Goal: Task Accomplishment & Management: Manage account settings

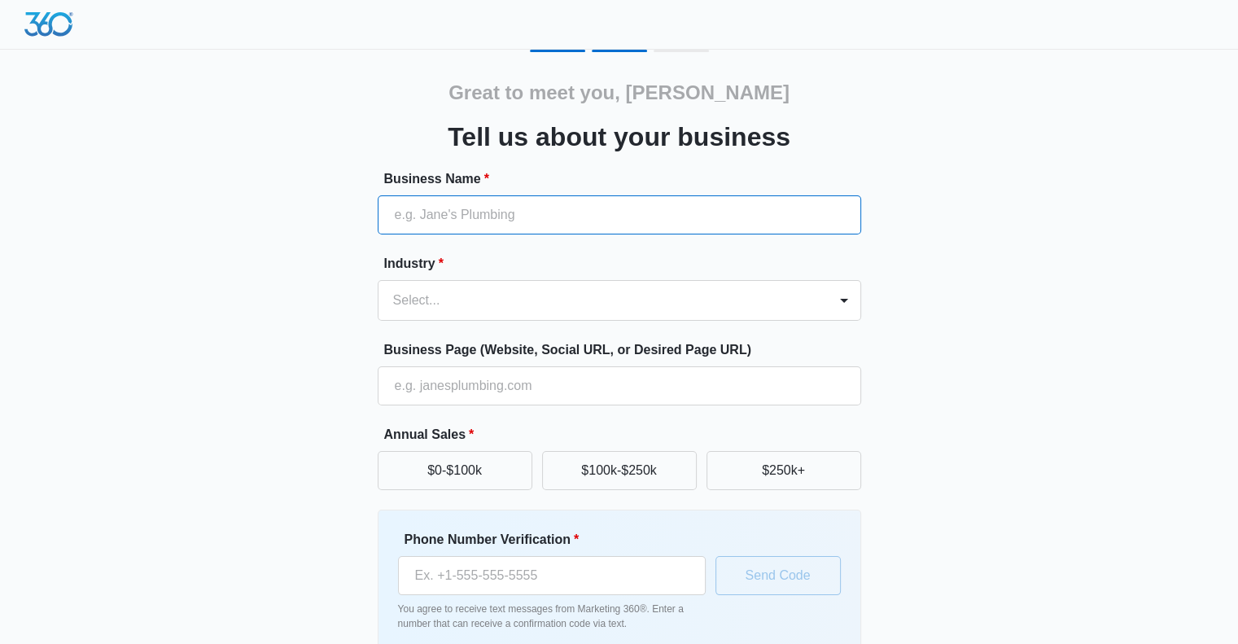
click at [420, 212] on input "Business Name *" at bounding box center [620, 214] width 484 height 39
type input "One Stop Driving Academy"
type input "[PHONE_NUMBER]"
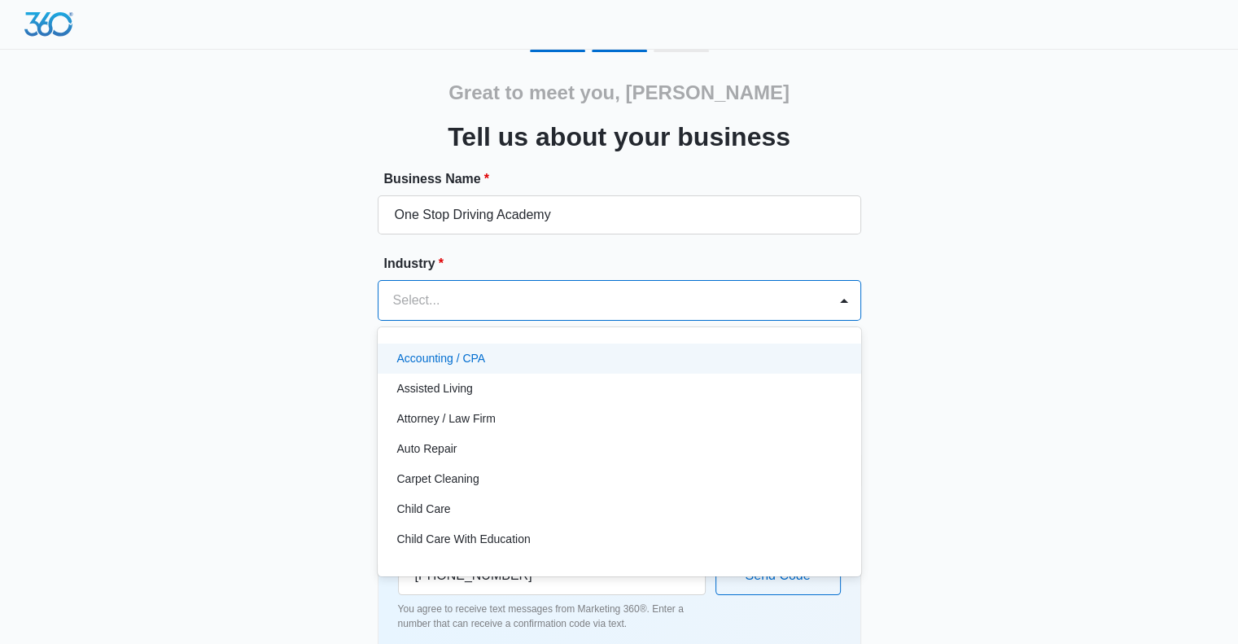
click at [488, 301] on div at bounding box center [600, 300] width 414 height 23
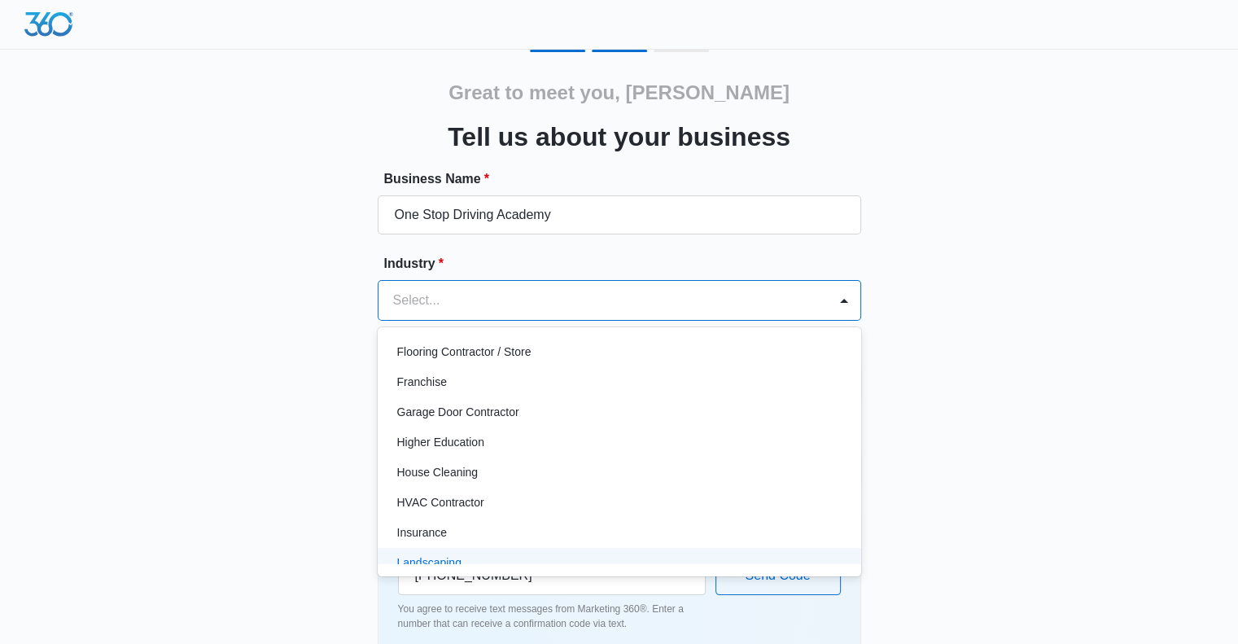
scroll to position [541, 0]
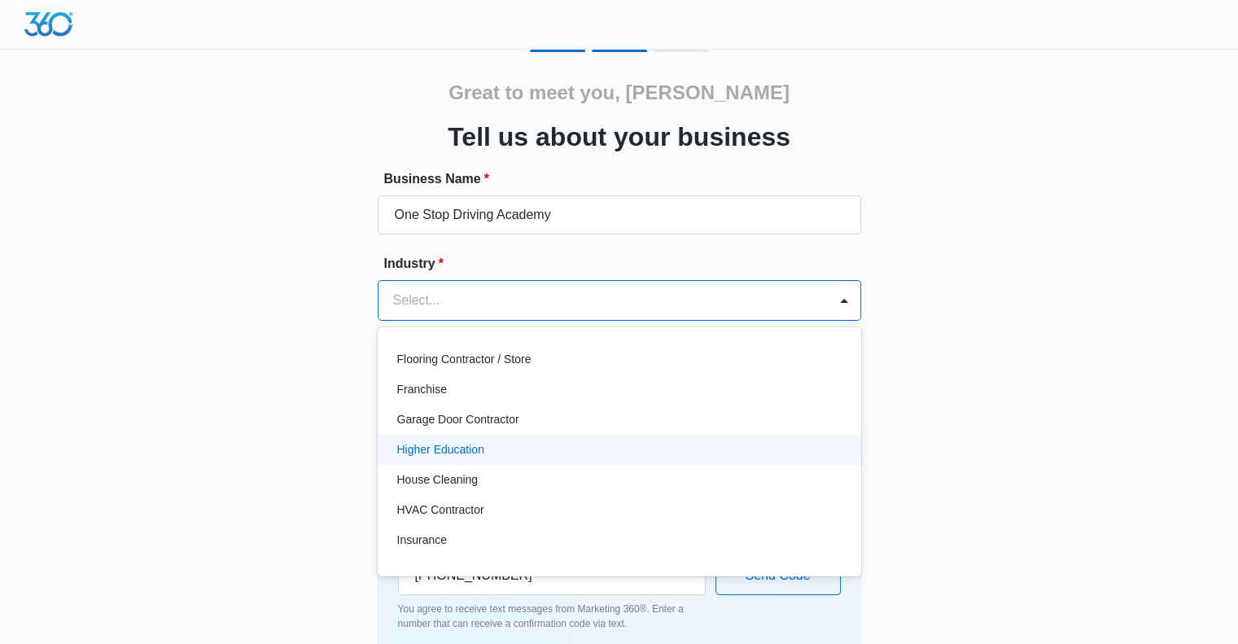
click at [453, 449] on p "Higher Education" at bounding box center [440, 449] width 87 height 17
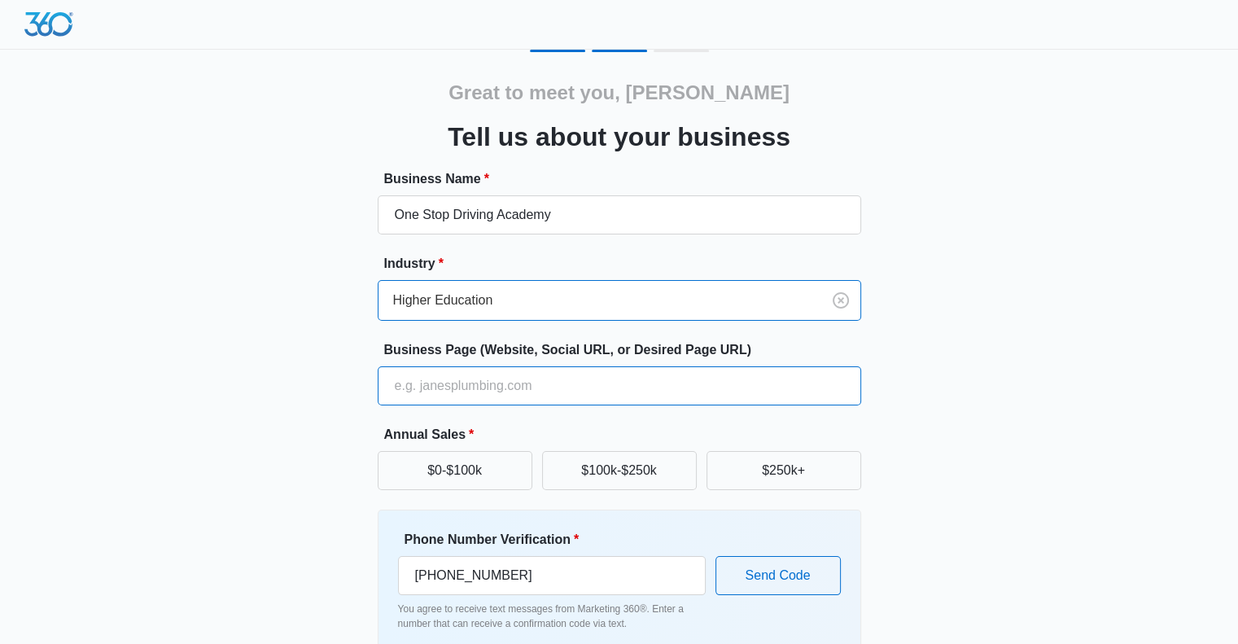
click at [436, 383] on input "Business Page (Website, Social URL, or Desired Page URL)" at bounding box center [620, 385] width 484 height 39
type input "https://www.onestopdrivingacademy.com"
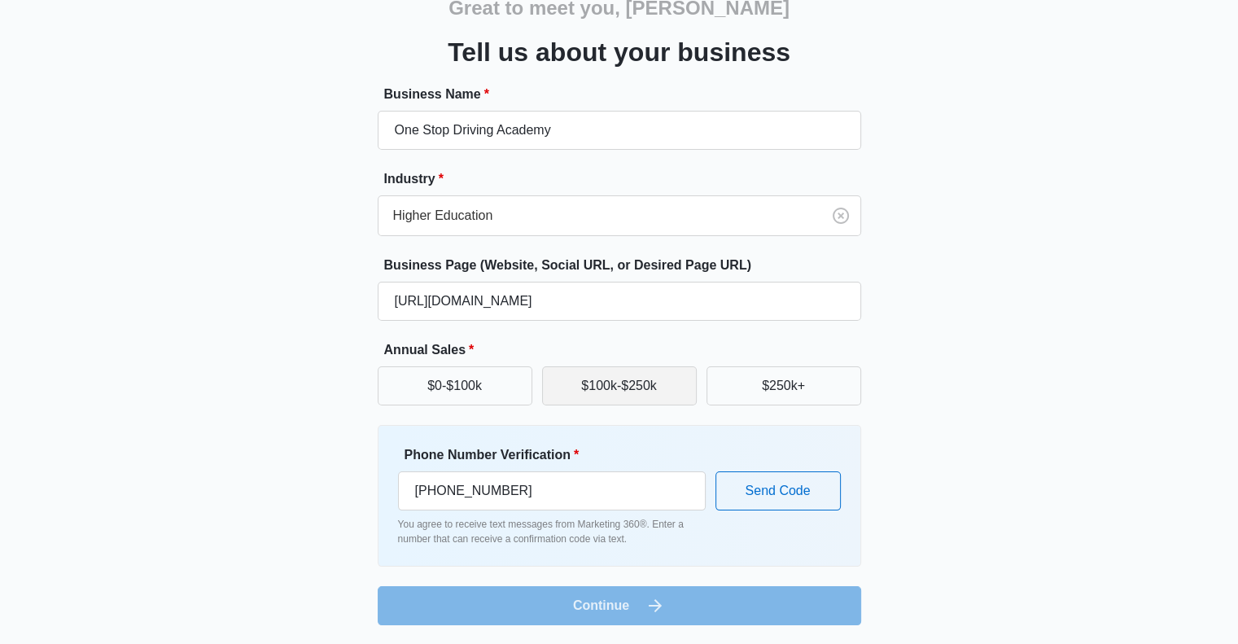
click at [621, 392] on button "$100k-$250k" at bounding box center [619, 385] width 155 height 39
click at [569, 598] on form "Business Name * One Stop Driving Academy Industry * Higher Education Business P…" at bounding box center [620, 355] width 484 height 541
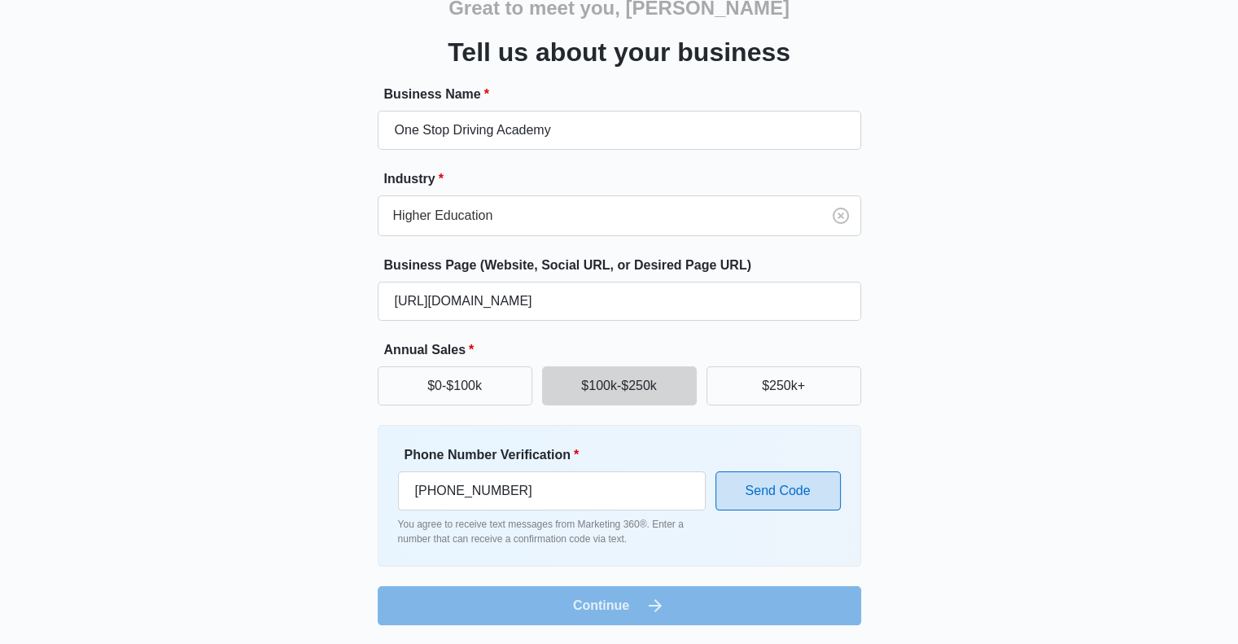
click at [766, 507] on button "Send Code" at bounding box center [778, 490] width 125 height 39
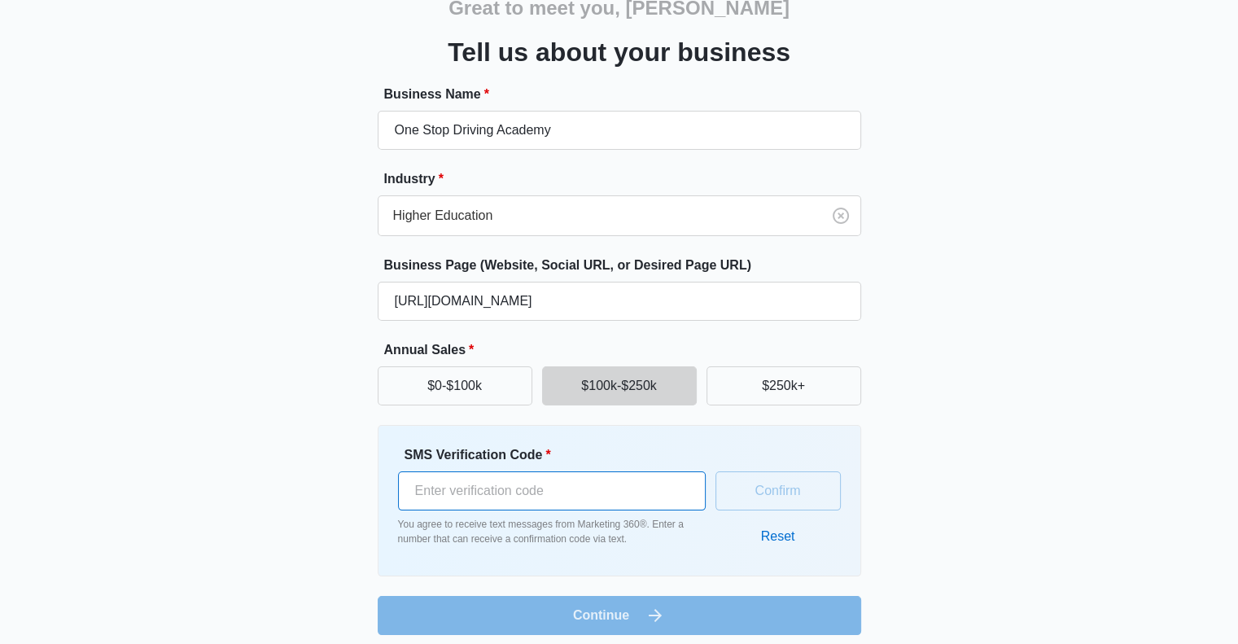
click at [547, 486] on input "SMS Verification Code *" at bounding box center [552, 490] width 308 height 39
type input "606555"
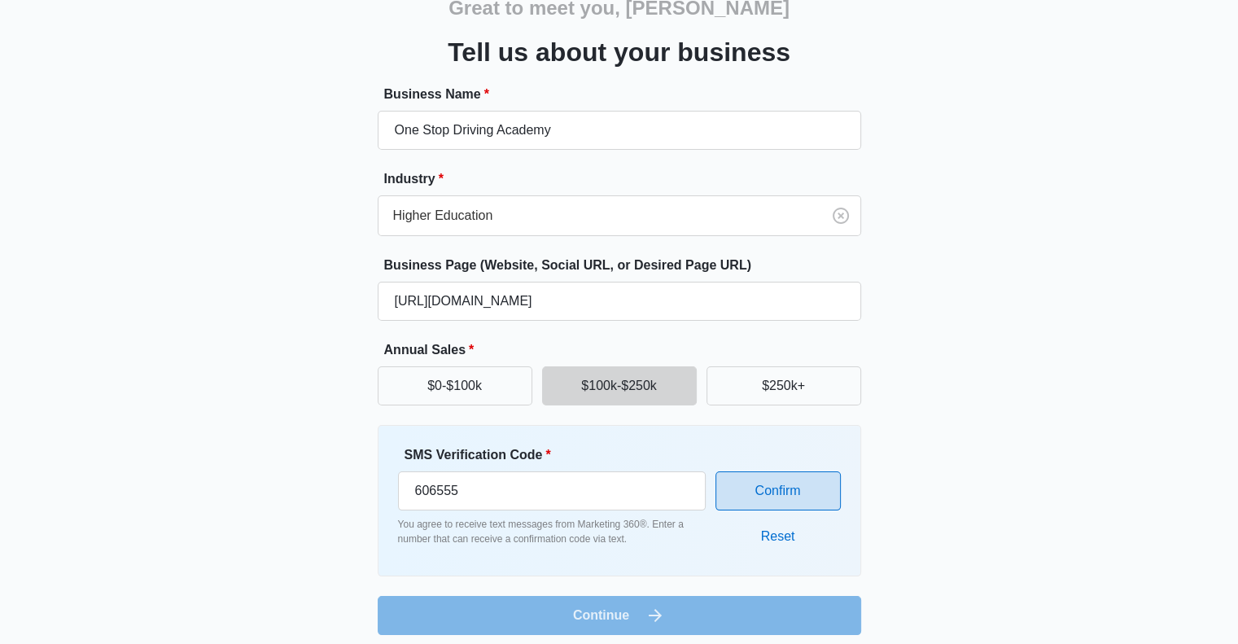
click at [791, 493] on button "Confirm" at bounding box center [778, 490] width 125 height 39
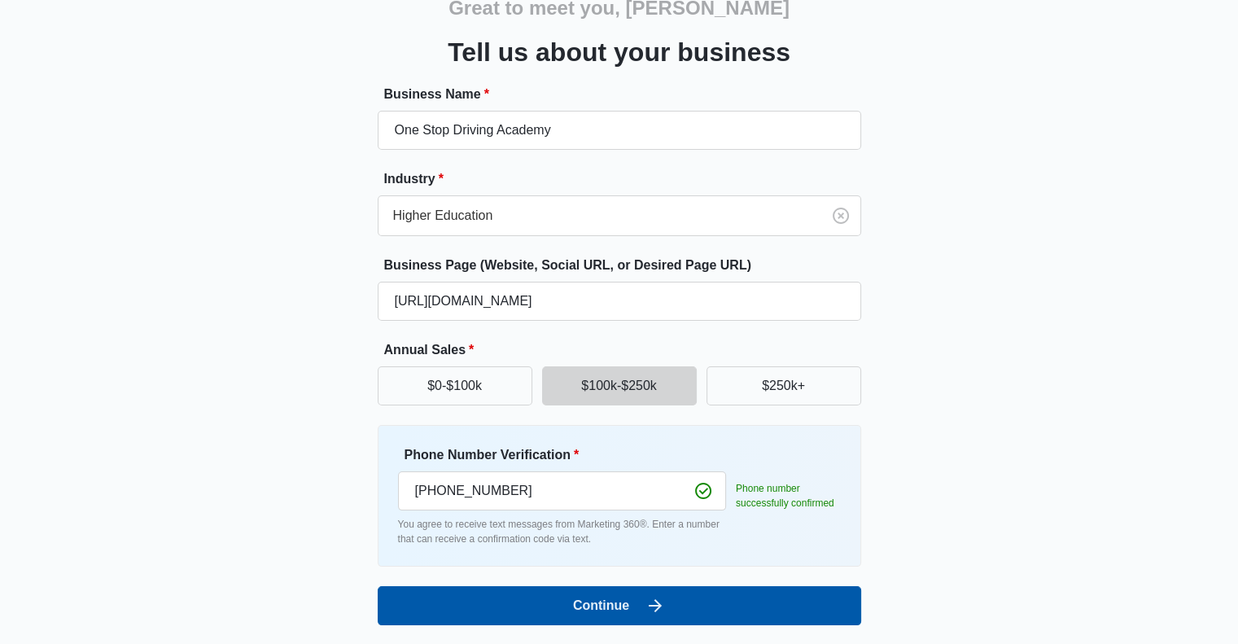
click at [660, 602] on icon "submit" at bounding box center [656, 606] width 20 height 20
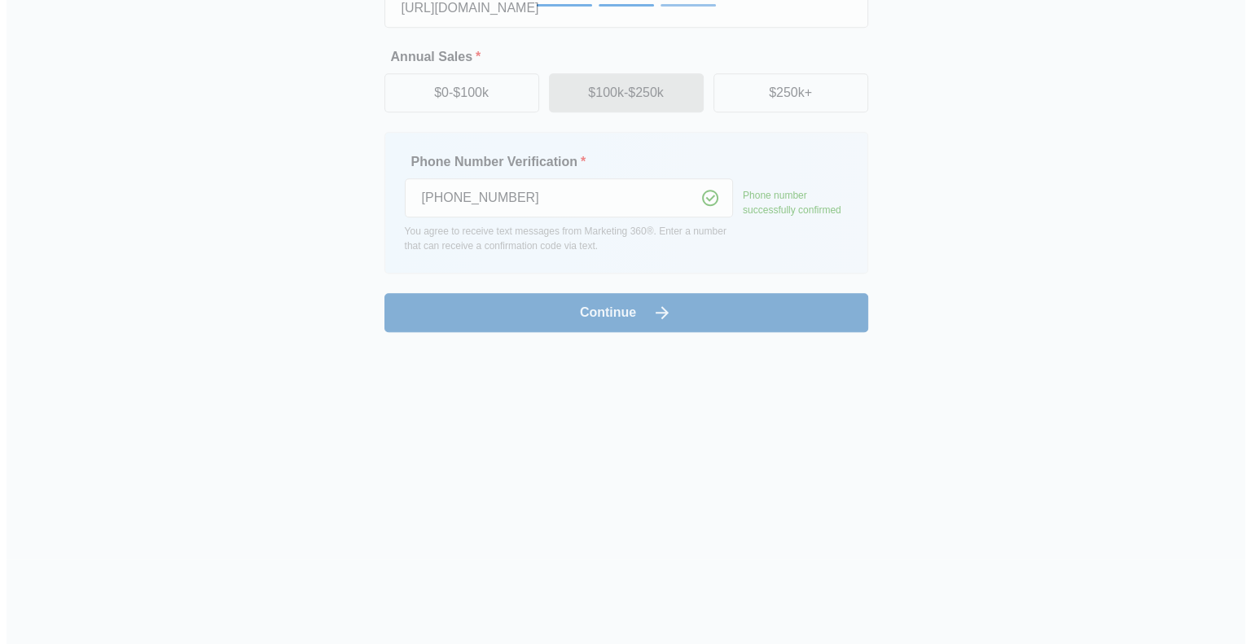
scroll to position [0, 0]
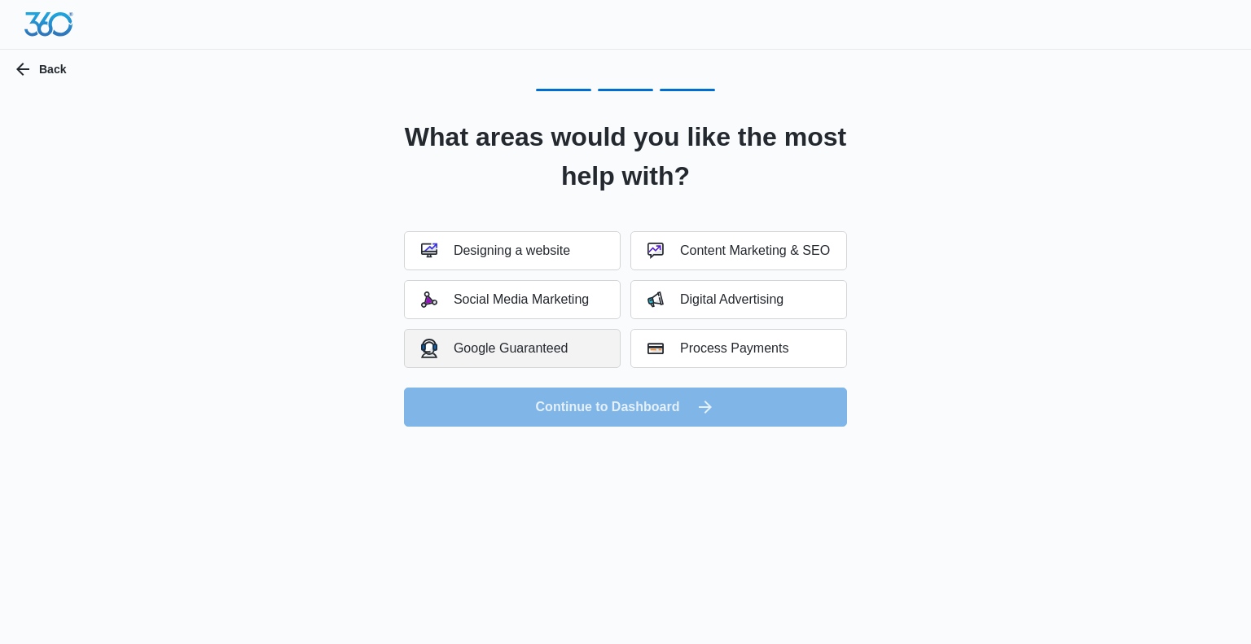
click at [543, 345] on div "Google Guaranteed" at bounding box center [494, 348] width 147 height 19
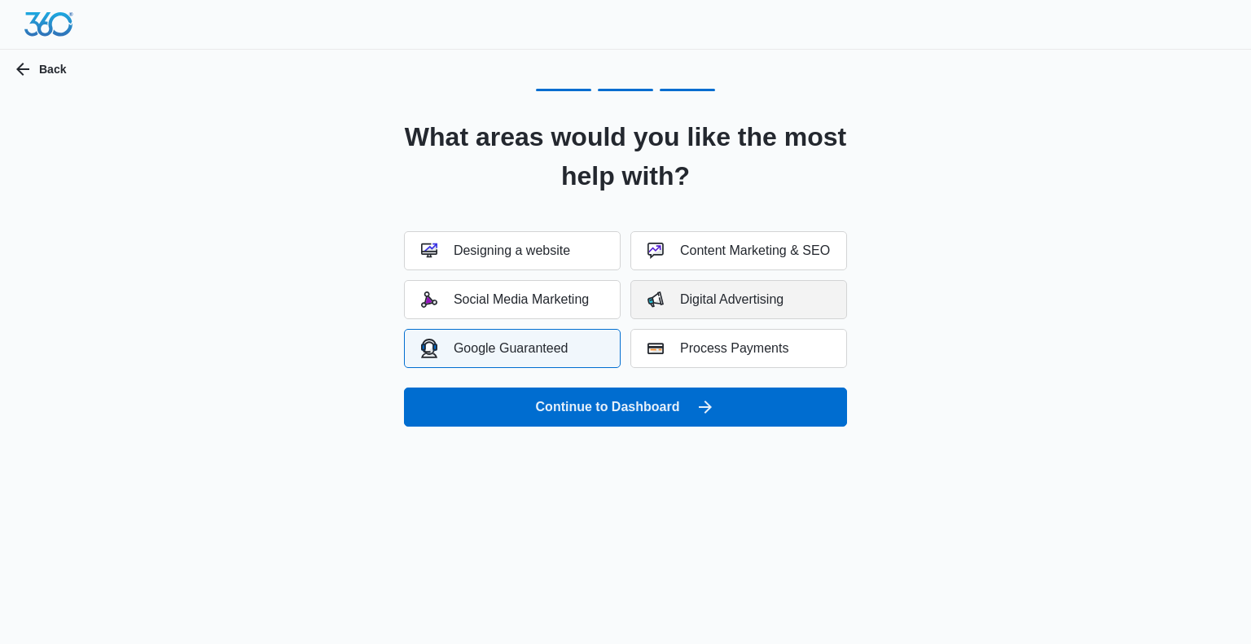
click at [678, 302] on div "Digital Advertising" at bounding box center [715, 299] width 136 height 16
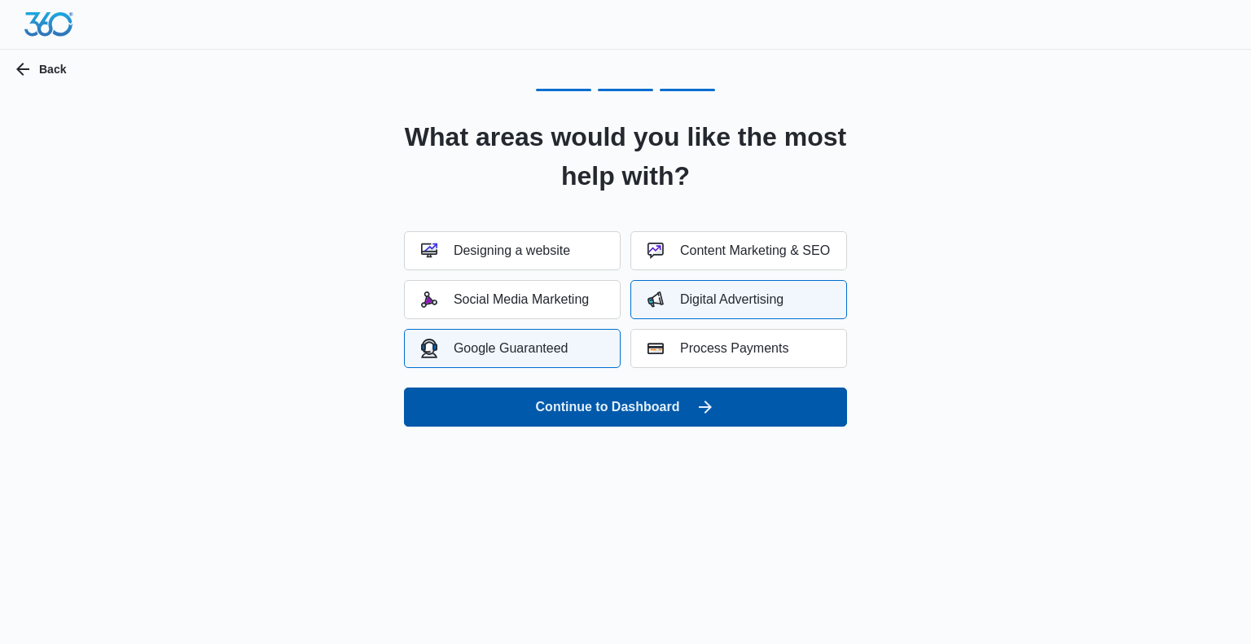
click at [613, 403] on button "Continue to Dashboard" at bounding box center [625, 407] width 443 height 39
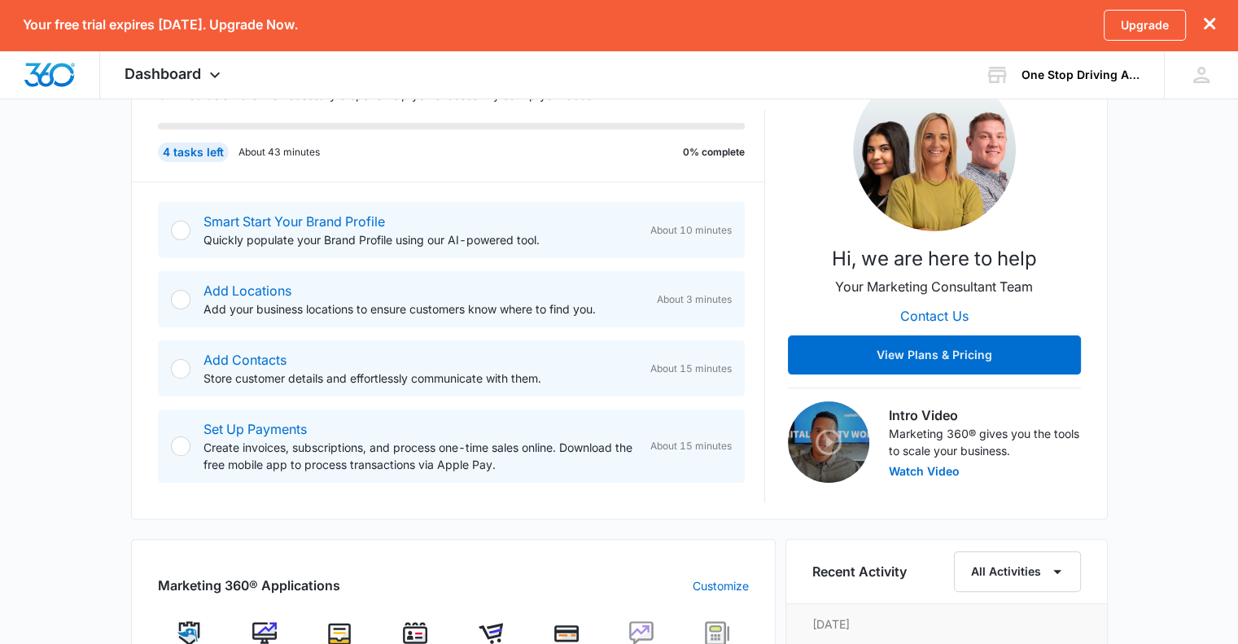
scroll to position [277, 0]
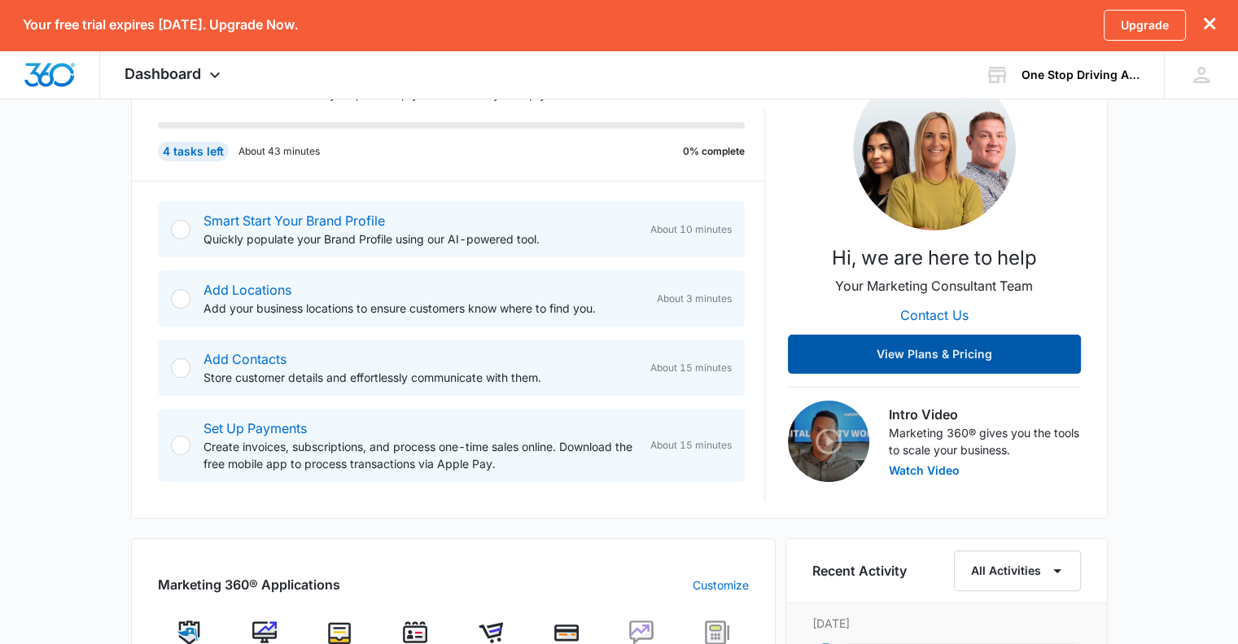
click at [879, 349] on button "View Plans & Pricing" at bounding box center [934, 354] width 293 height 39
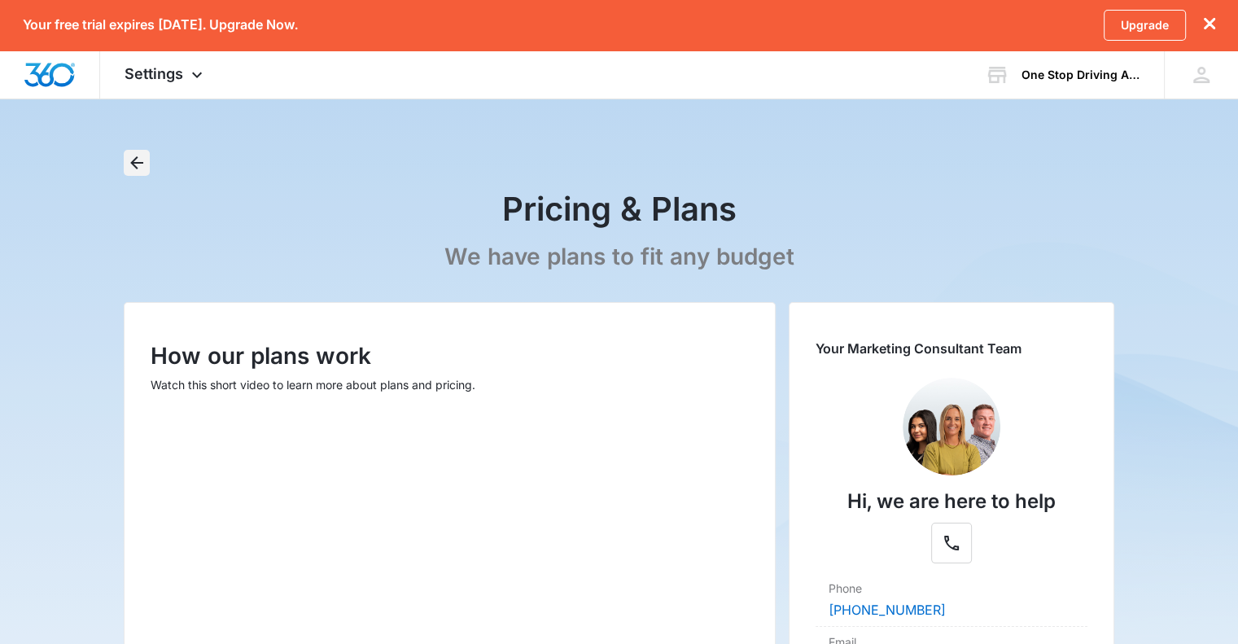
click at [137, 166] on icon "Back" at bounding box center [137, 163] width 20 height 20
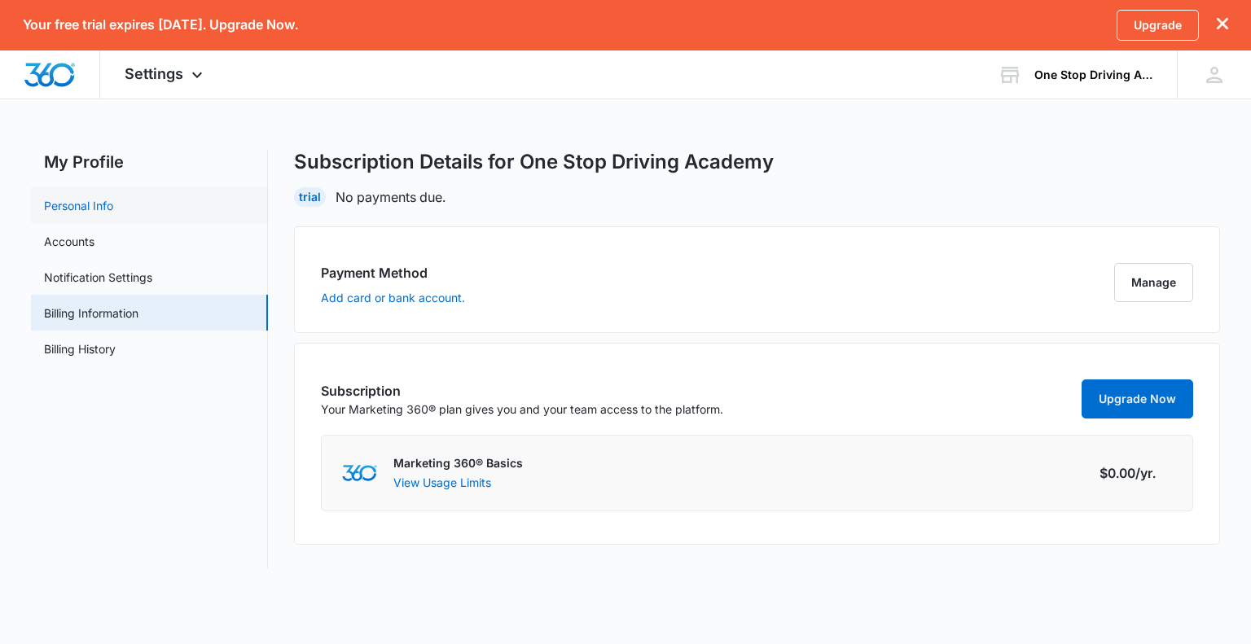
click at [61, 203] on link "Personal Info" at bounding box center [78, 205] width 69 height 17
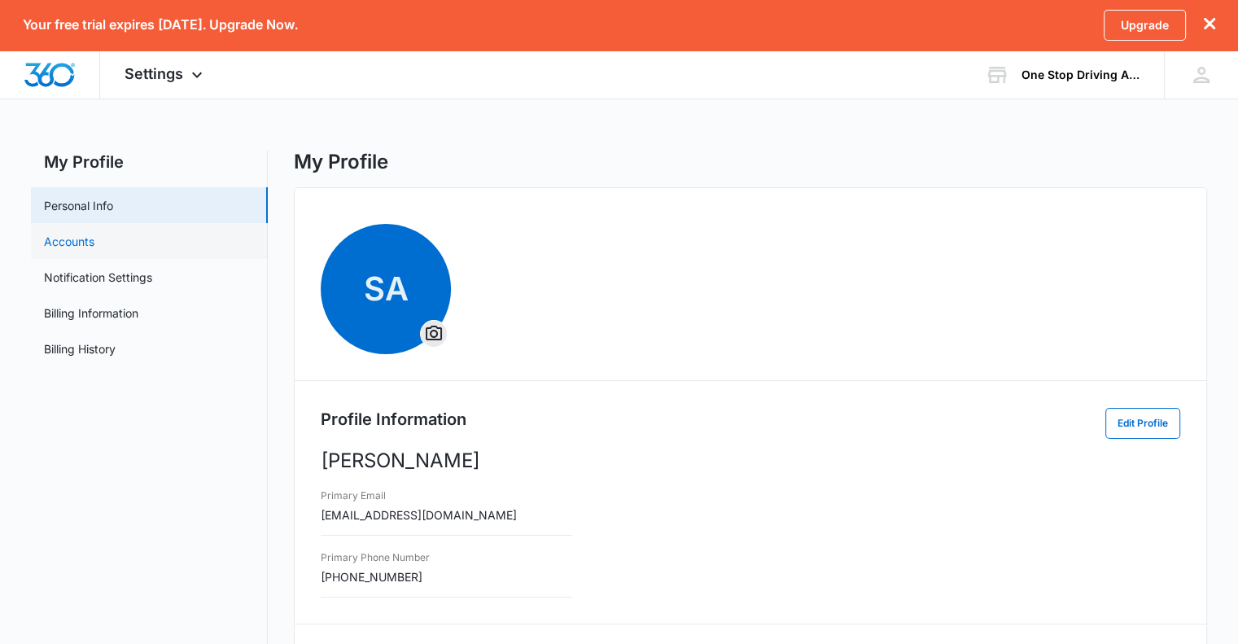
click at [68, 249] on link "Accounts" at bounding box center [69, 241] width 50 height 17
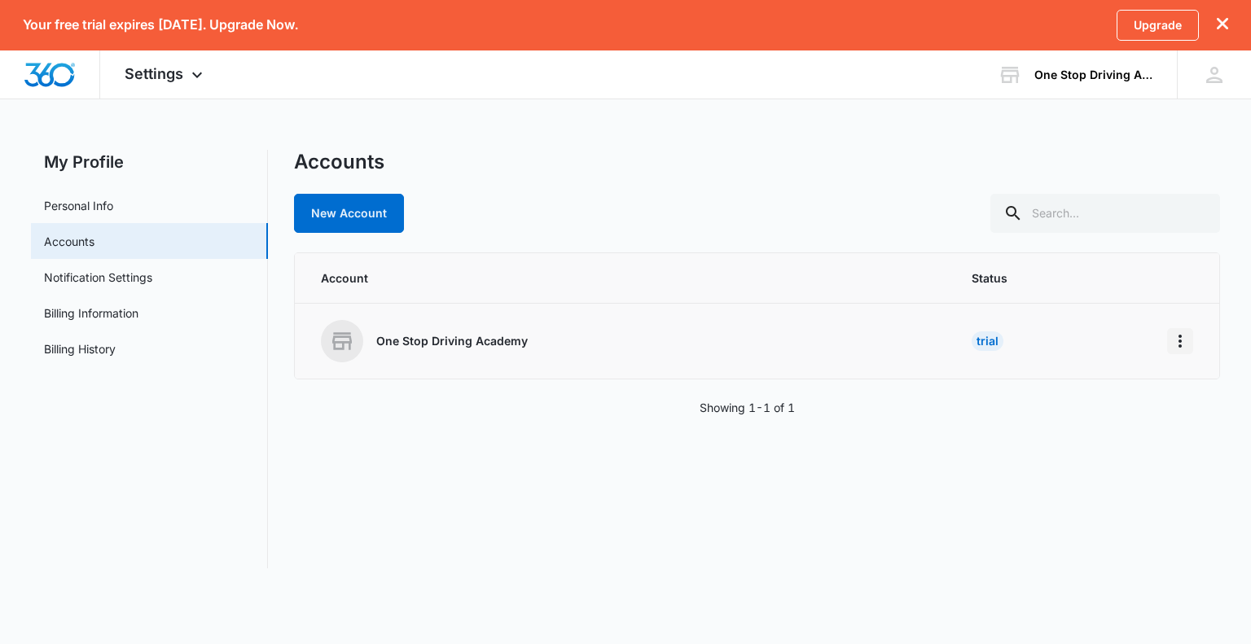
click at [1177, 345] on icon "Home" at bounding box center [1180, 341] width 20 height 20
click at [137, 286] on link "Notification Settings" at bounding box center [98, 277] width 108 height 17
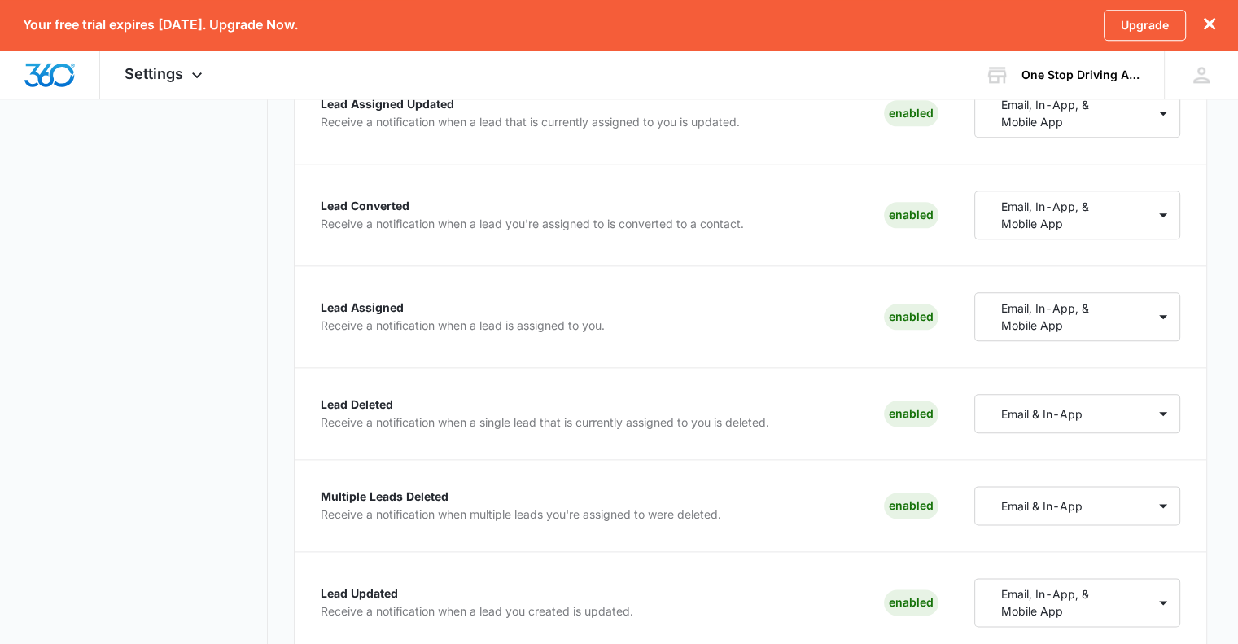
scroll to position [1884, 0]
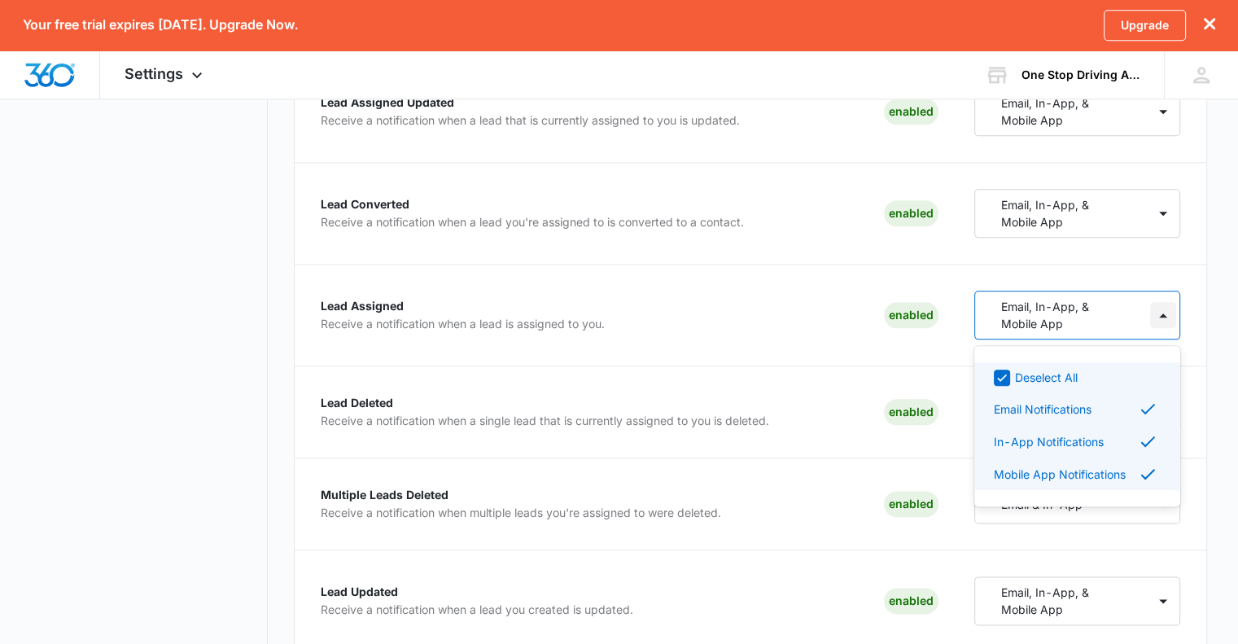
click at [1159, 318] on div at bounding box center [1163, 315] width 26 height 26
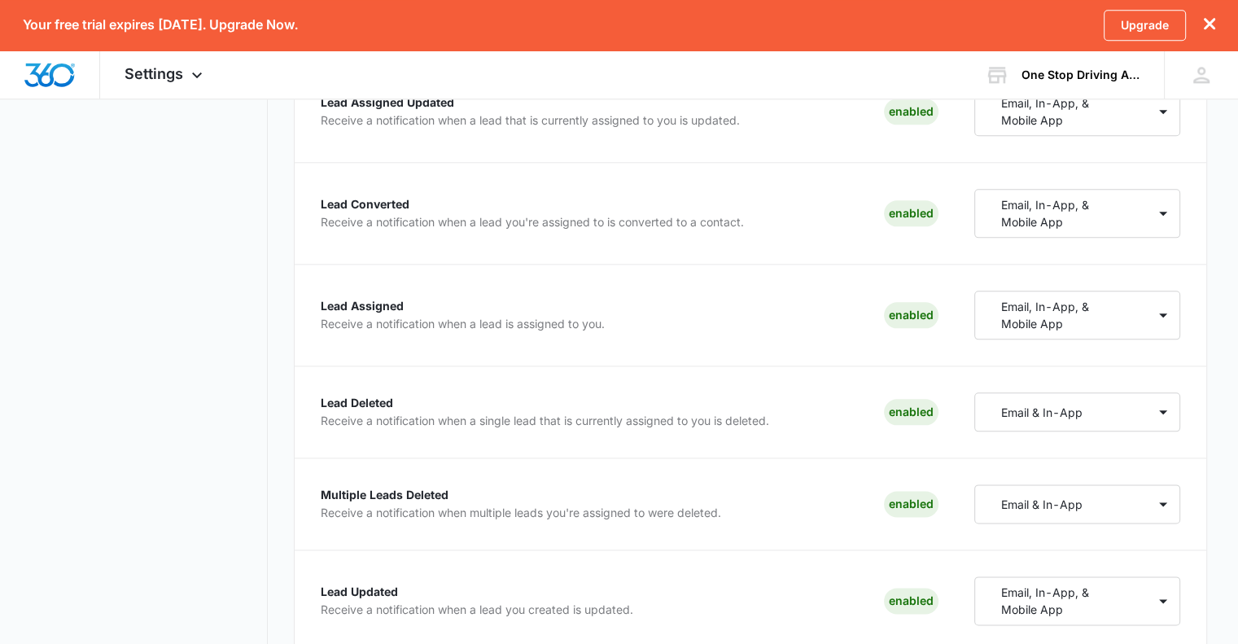
click at [764, 321] on div "Lead Assigned Receive a notification when a lead is assigned to you. Enabled" at bounding box center [630, 315] width 618 height 49
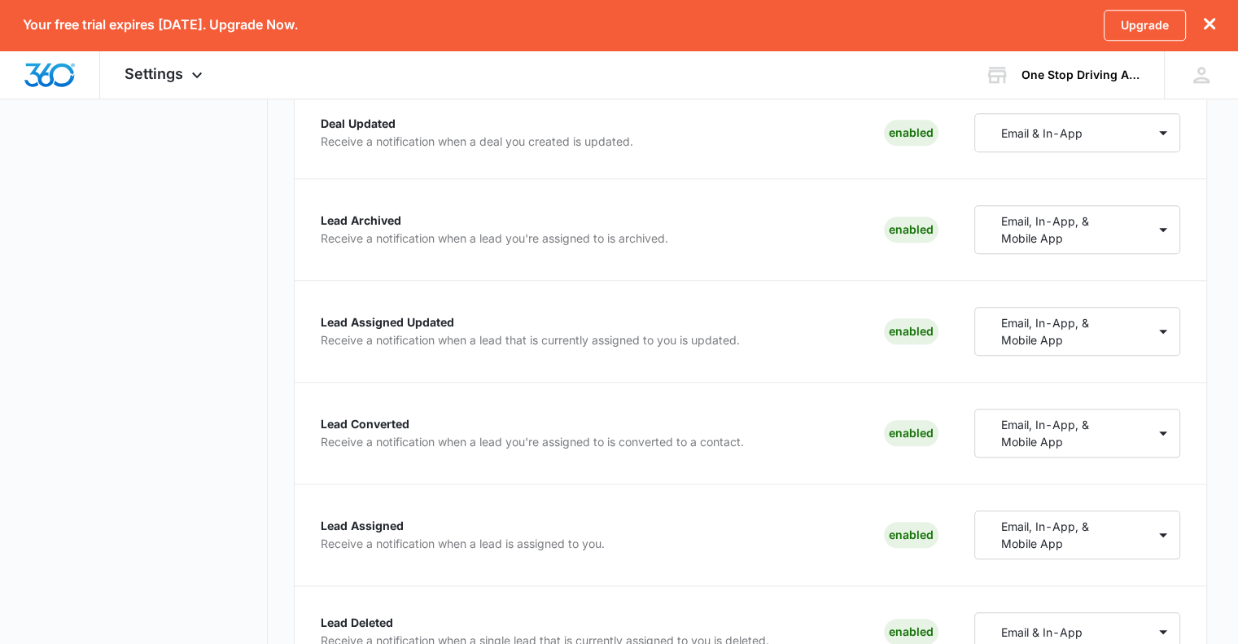
scroll to position [1666, 0]
click at [1132, 27] on link "Upgrade" at bounding box center [1145, 25] width 82 height 31
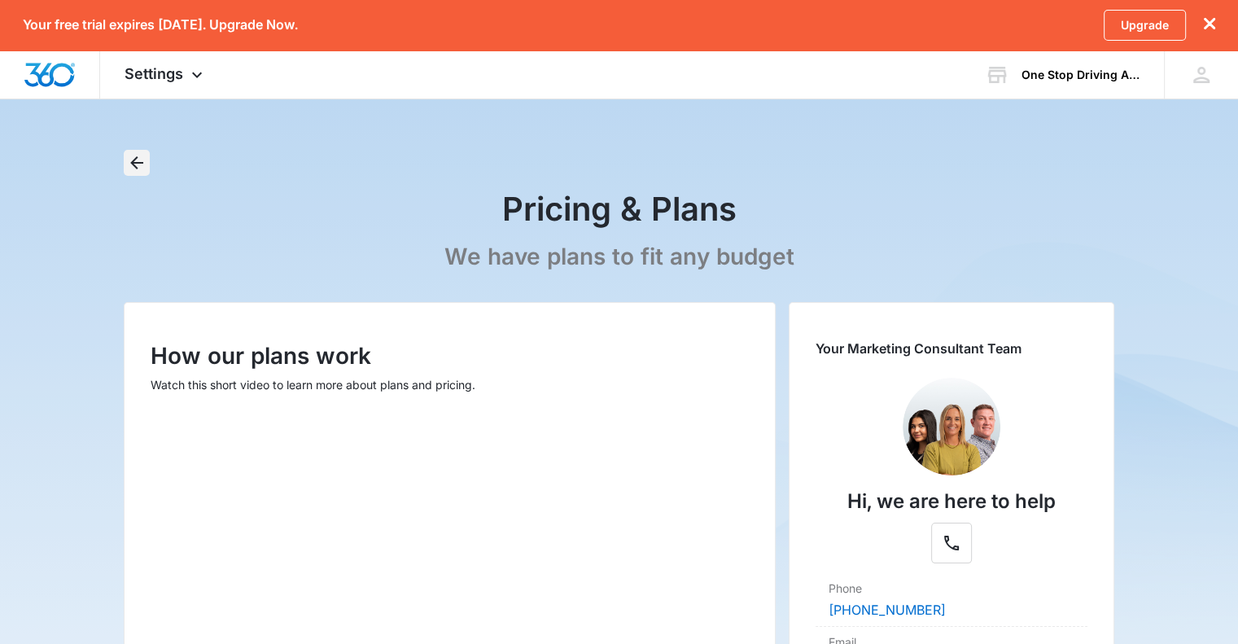
click at [142, 164] on icon "Back" at bounding box center [137, 163] width 20 height 20
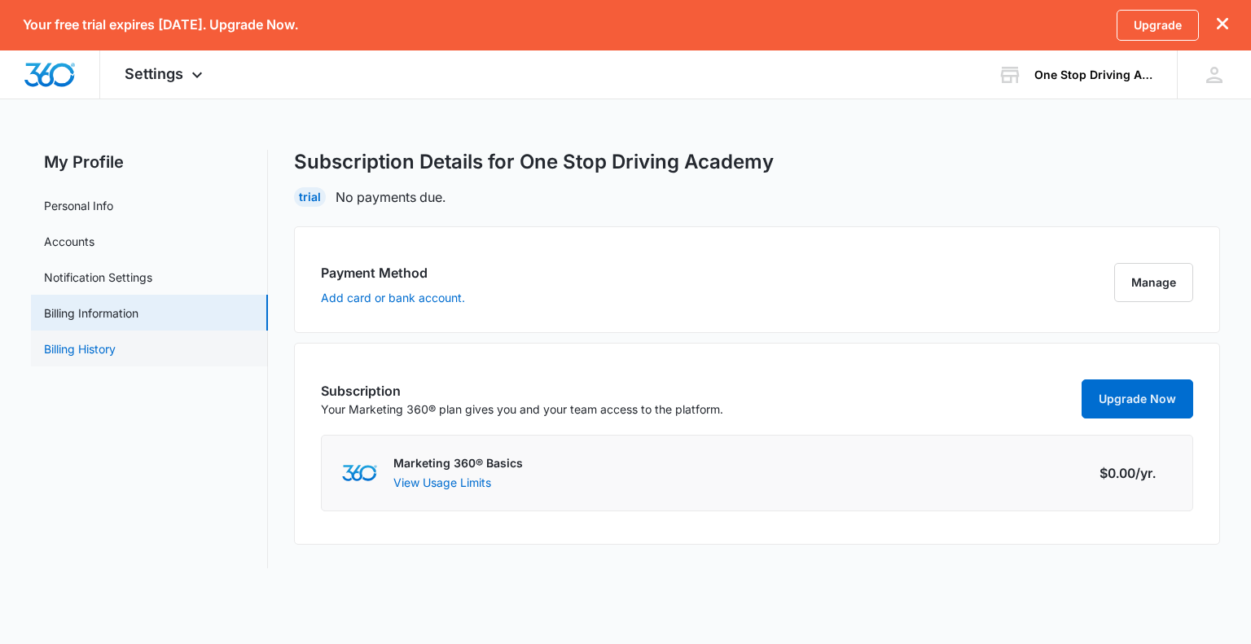
click at [99, 347] on link "Billing History" at bounding box center [80, 348] width 72 height 17
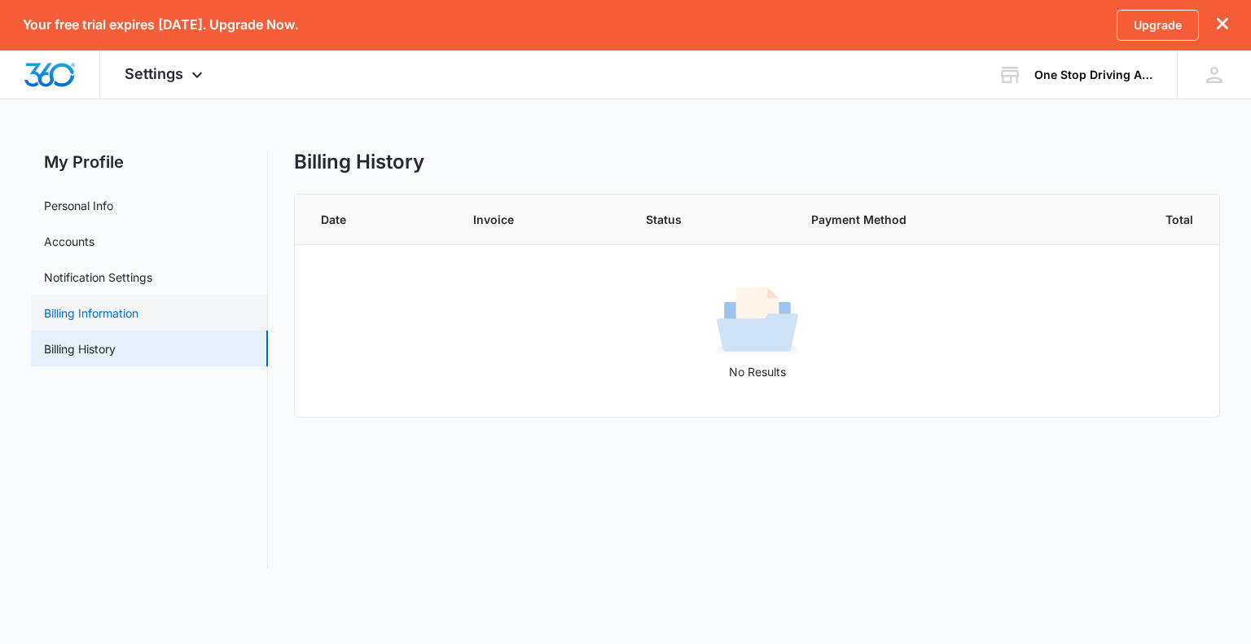
click at [98, 309] on link "Billing Information" at bounding box center [91, 312] width 94 height 17
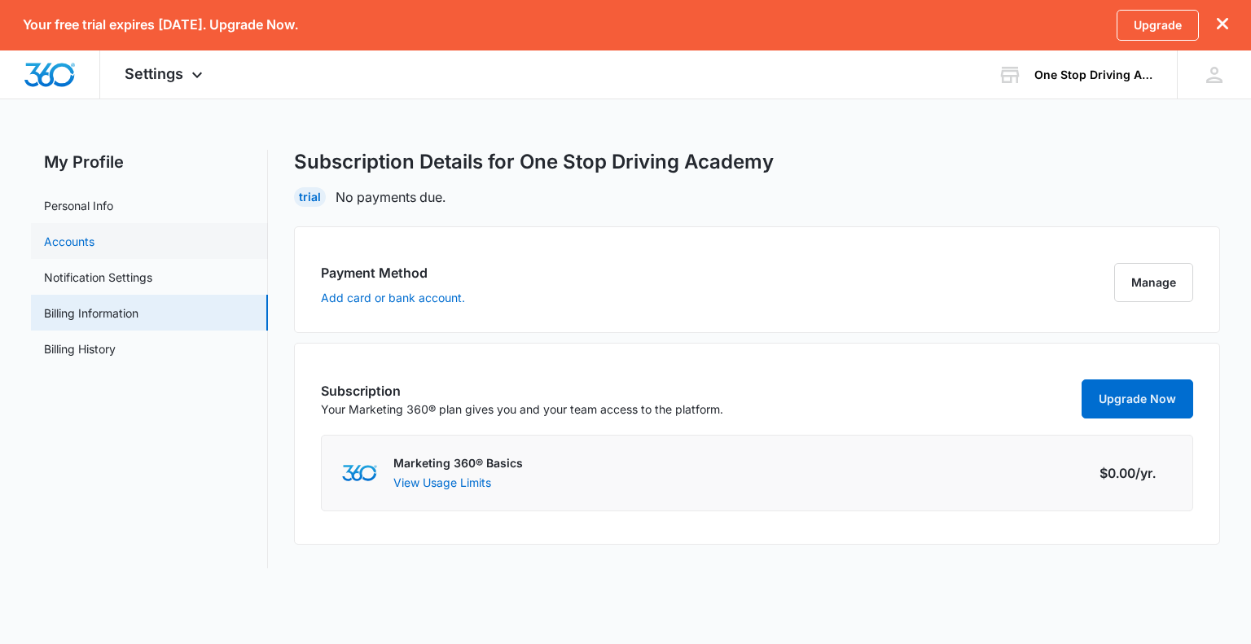
click at [73, 240] on link "Accounts" at bounding box center [69, 241] width 50 height 17
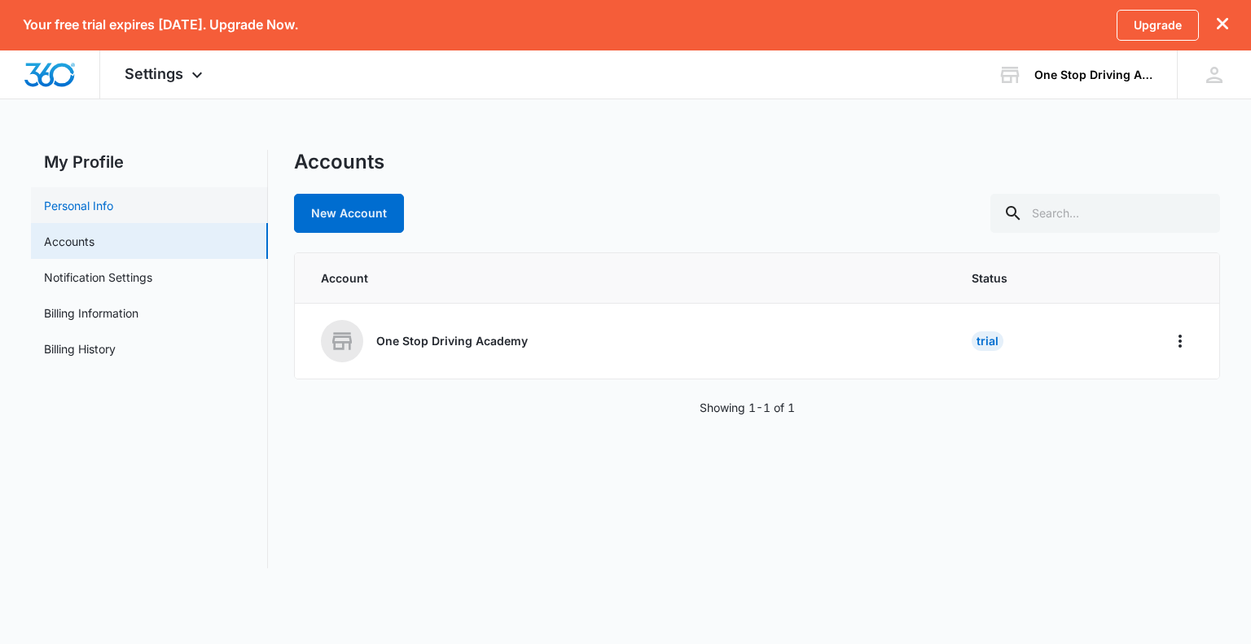
click at [68, 211] on link "Personal Info" at bounding box center [78, 205] width 69 height 17
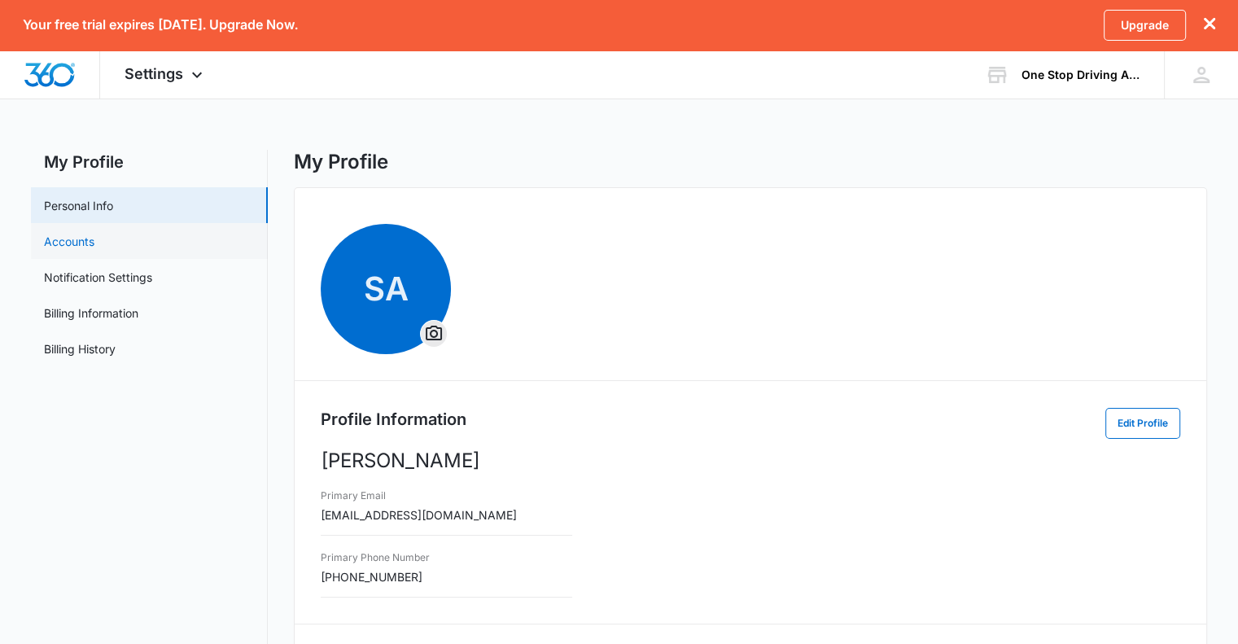
click at [72, 244] on link "Accounts" at bounding box center [69, 241] width 50 height 17
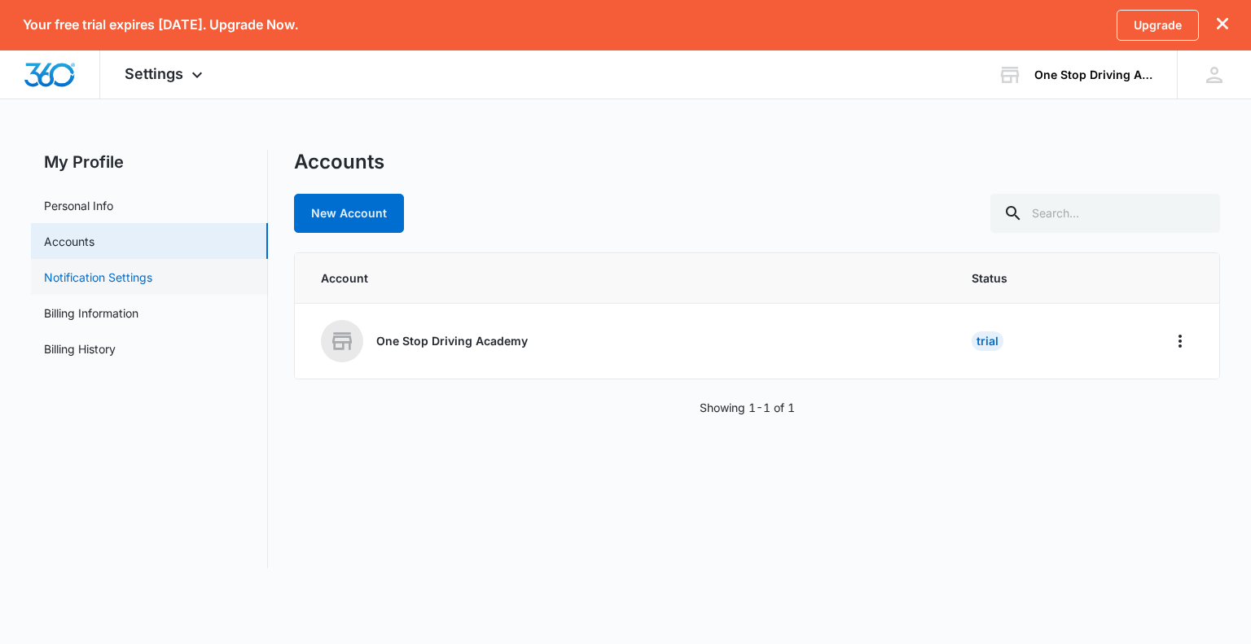
click at [66, 286] on link "Notification Settings" at bounding box center [98, 277] width 108 height 17
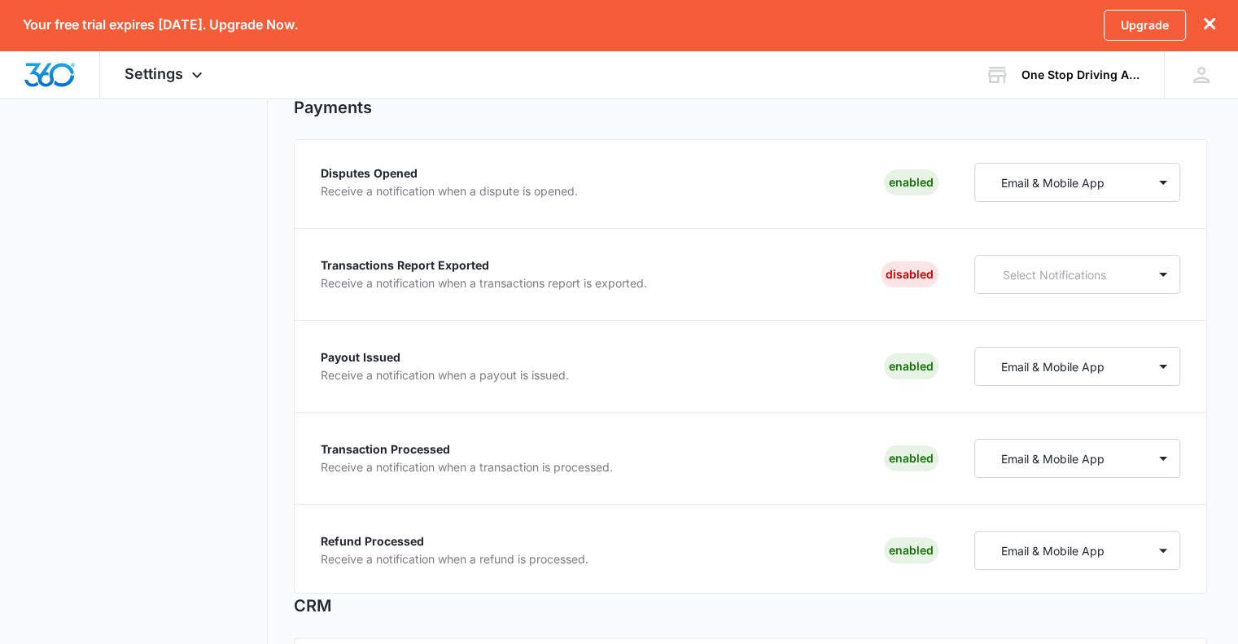
scroll to position [260, 0]
click at [1203, 22] on div "Upgrade" at bounding box center [1160, 25] width 112 height 31
click at [1210, 26] on icon "dismiss this dialog" at bounding box center [1209, 23] width 11 height 11
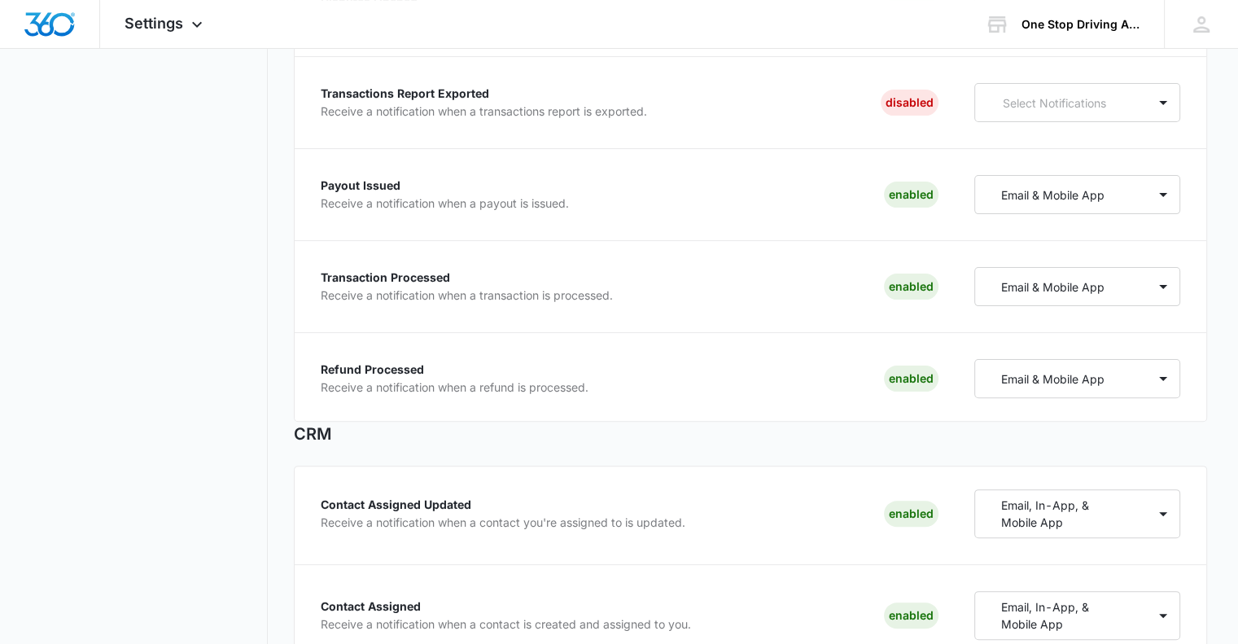
scroll to position [0, 0]
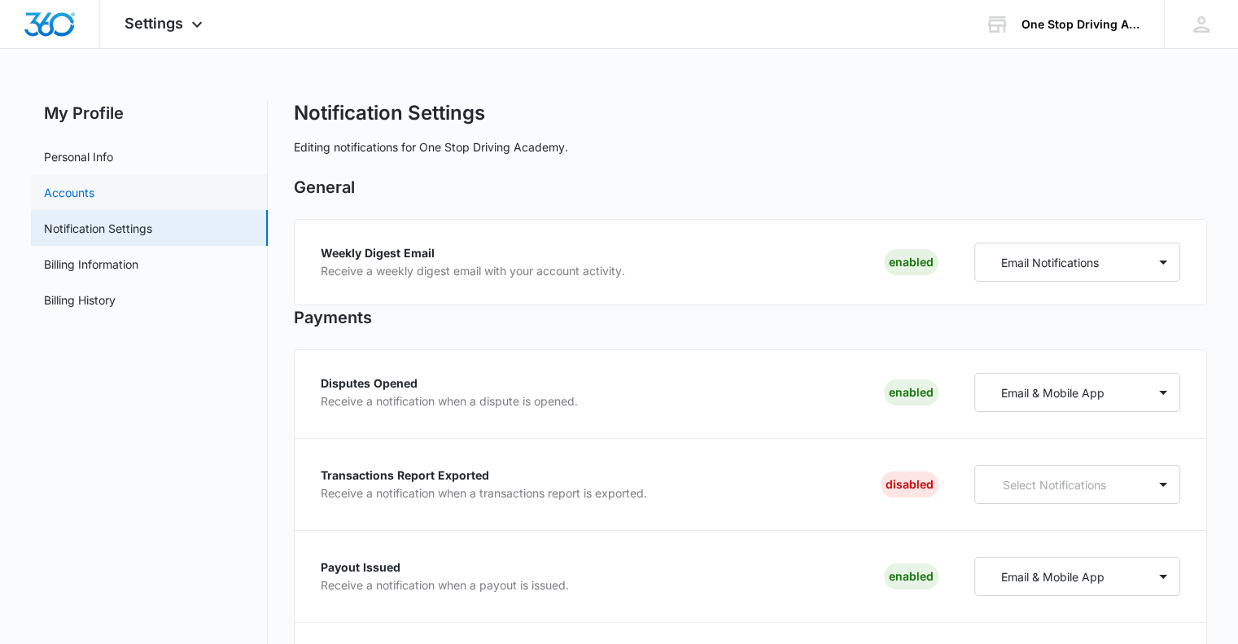
click at [71, 189] on link "Accounts" at bounding box center [69, 192] width 50 height 17
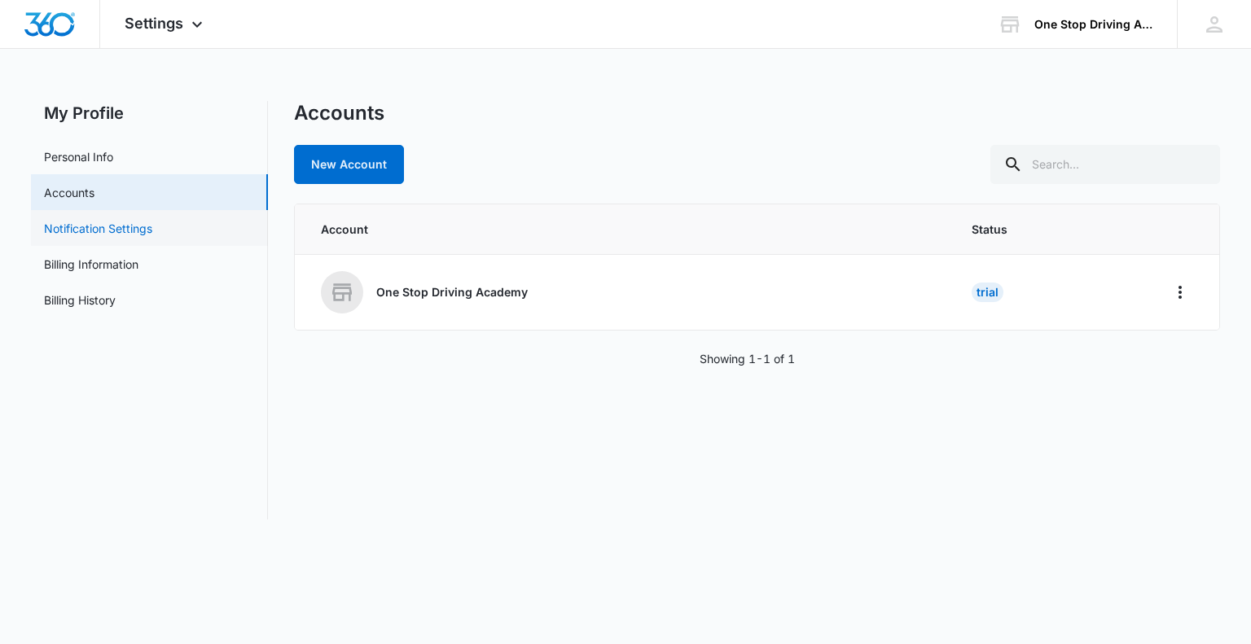
click at [71, 232] on link "Notification Settings" at bounding box center [98, 228] width 108 height 17
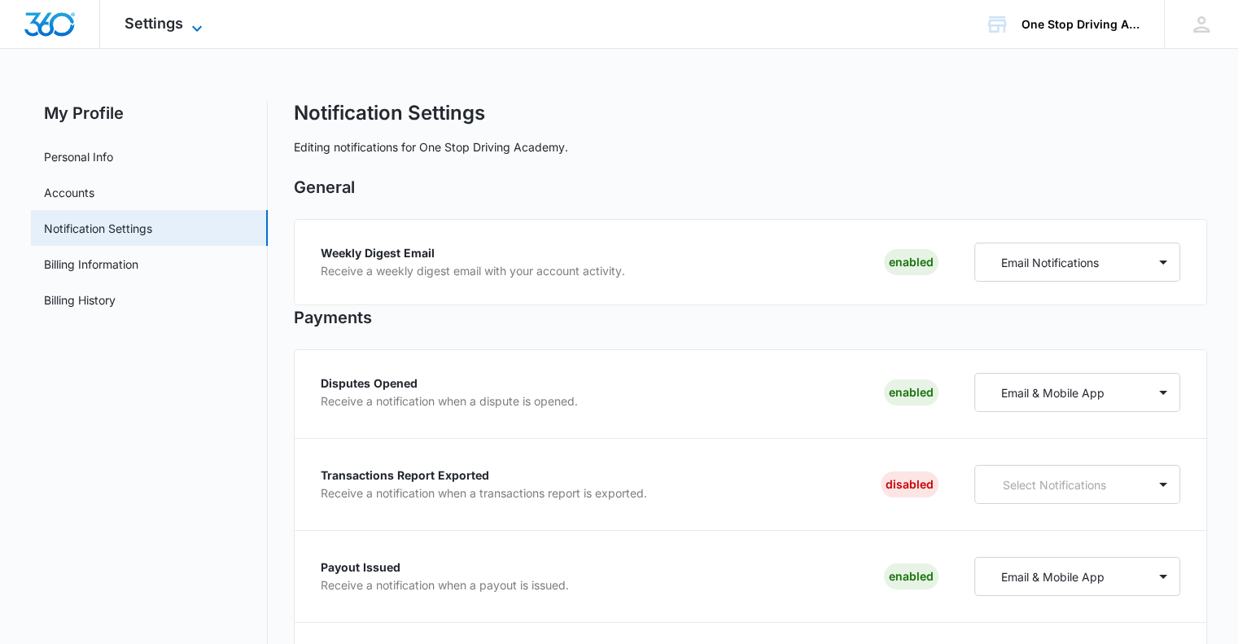
click at [158, 25] on span "Settings" at bounding box center [154, 23] width 59 height 17
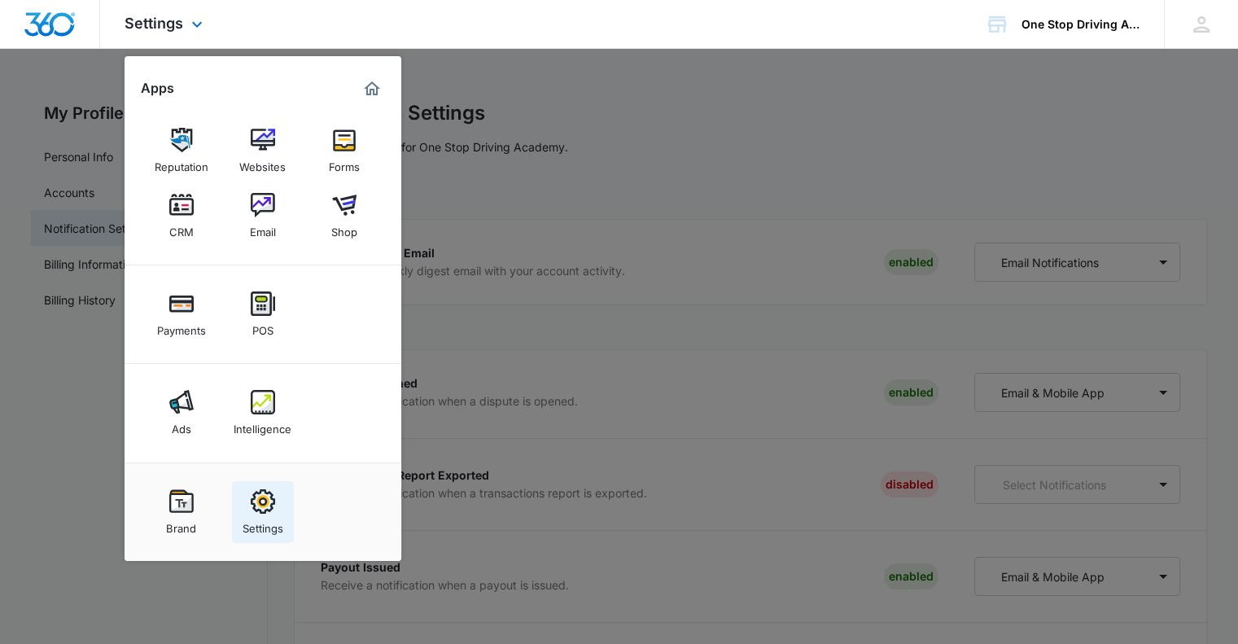
click at [269, 513] on img at bounding box center [263, 501] width 24 height 24
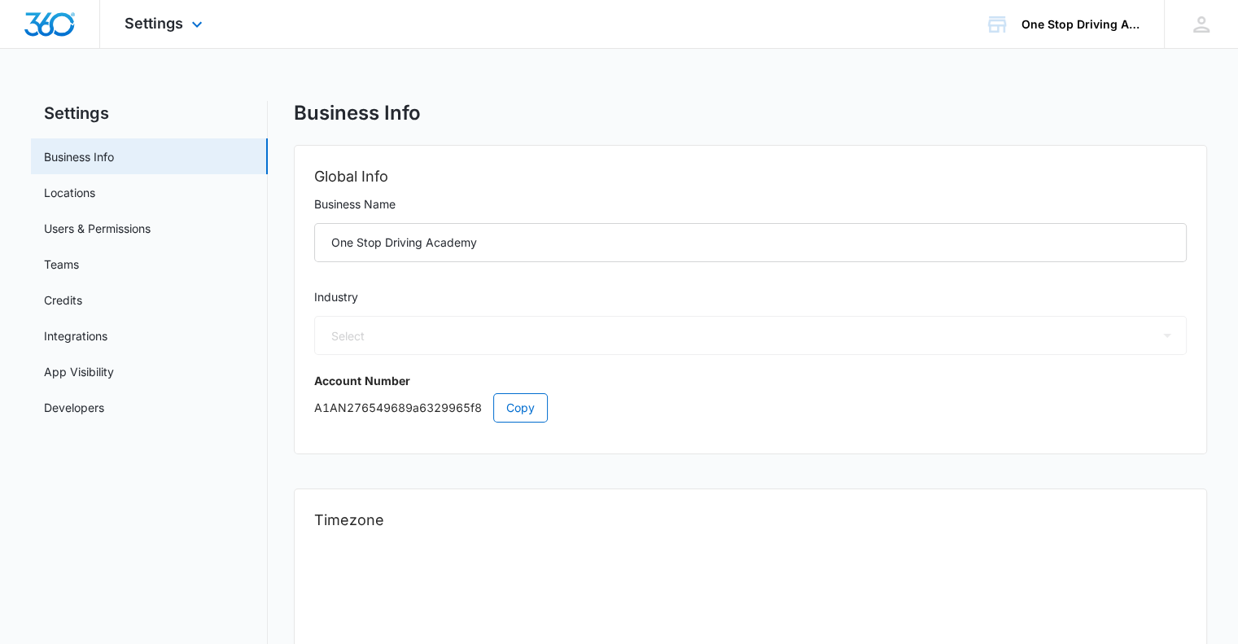
select select "29"
select select "US"
select select "America/New_York"
click at [61, 195] on link "Locations" at bounding box center [69, 192] width 51 height 17
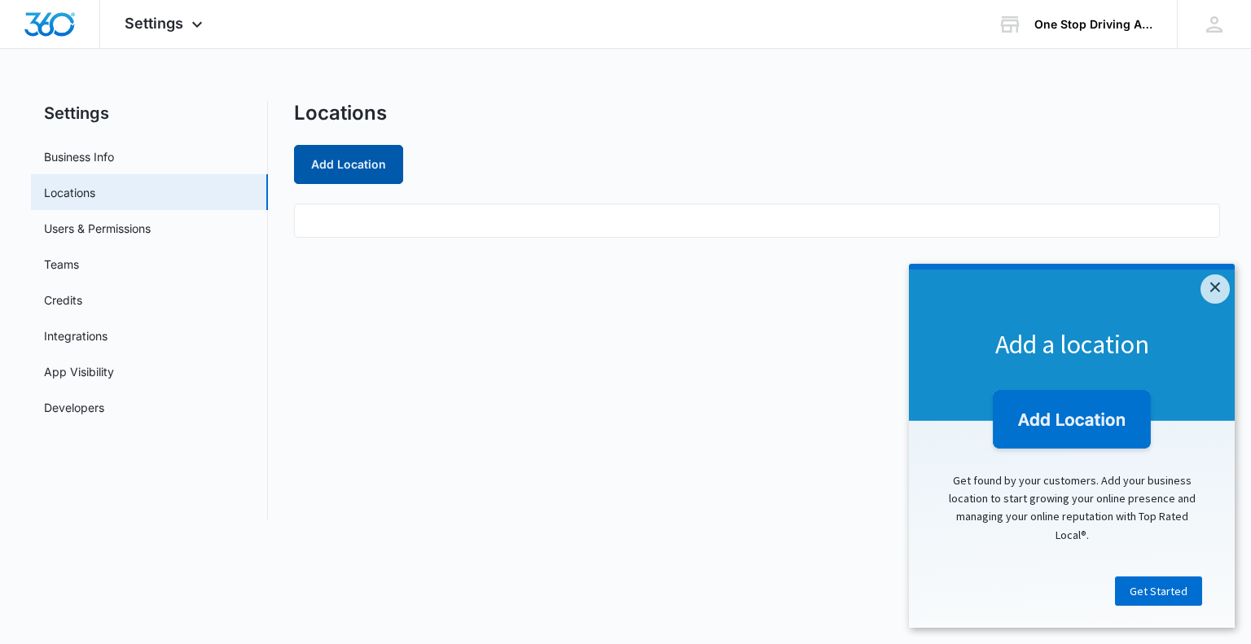
click at [350, 169] on button "Add Location" at bounding box center [348, 164] width 109 height 39
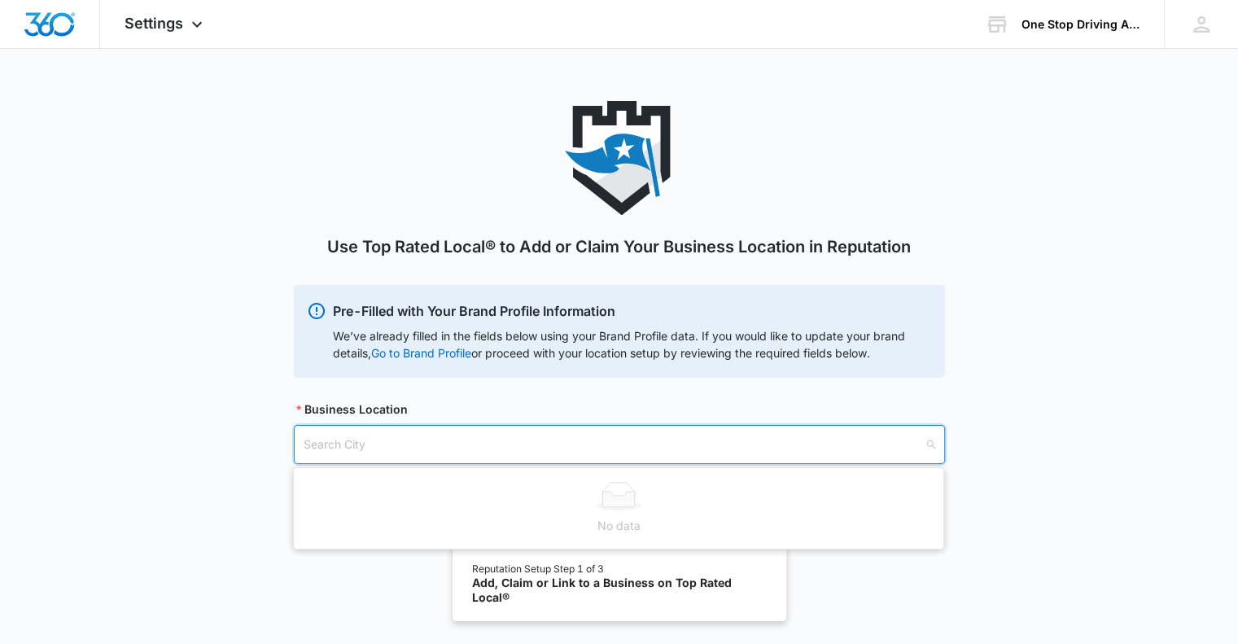
click at [346, 457] on input "search" at bounding box center [614, 444] width 620 height 37
type input "1397 Cedar Grove Conley Ga. 30288"
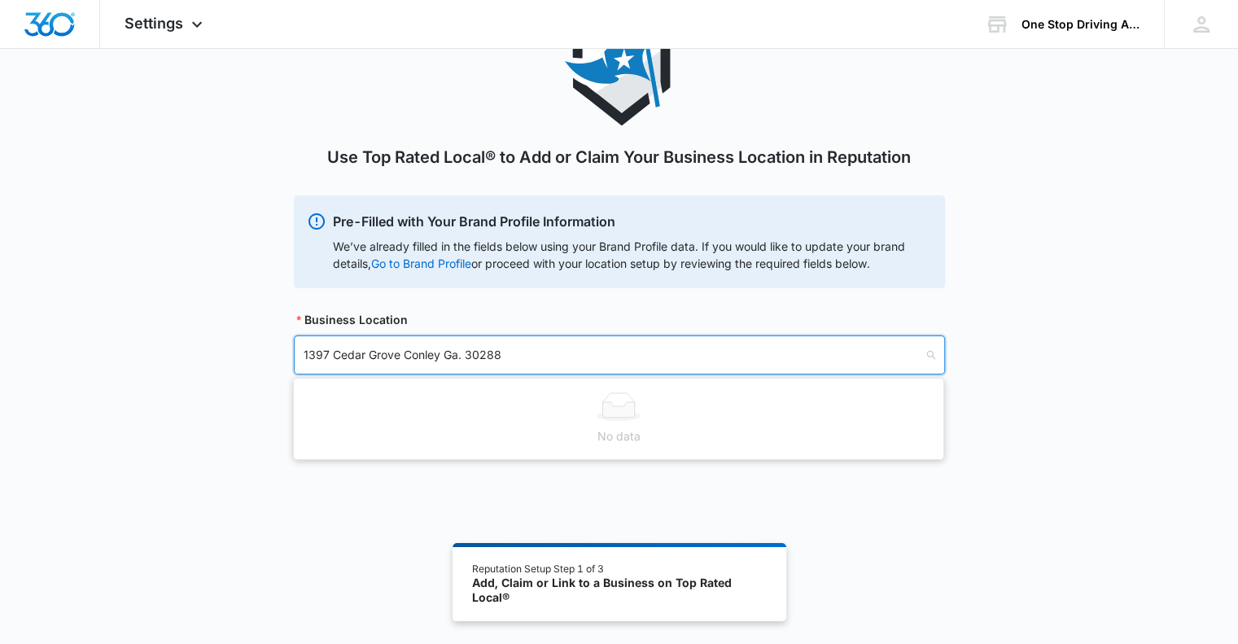
click at [624, 436] on div "No data" at bounding box center [619, 436] width 630 height 18
click at [928, 356] on div "Search City" at bounding box center [619, 354] width 651 height 39
click at [929, 354] on div "Search City" at bounding box center [619, 354] width 651 height 39
type input "1"
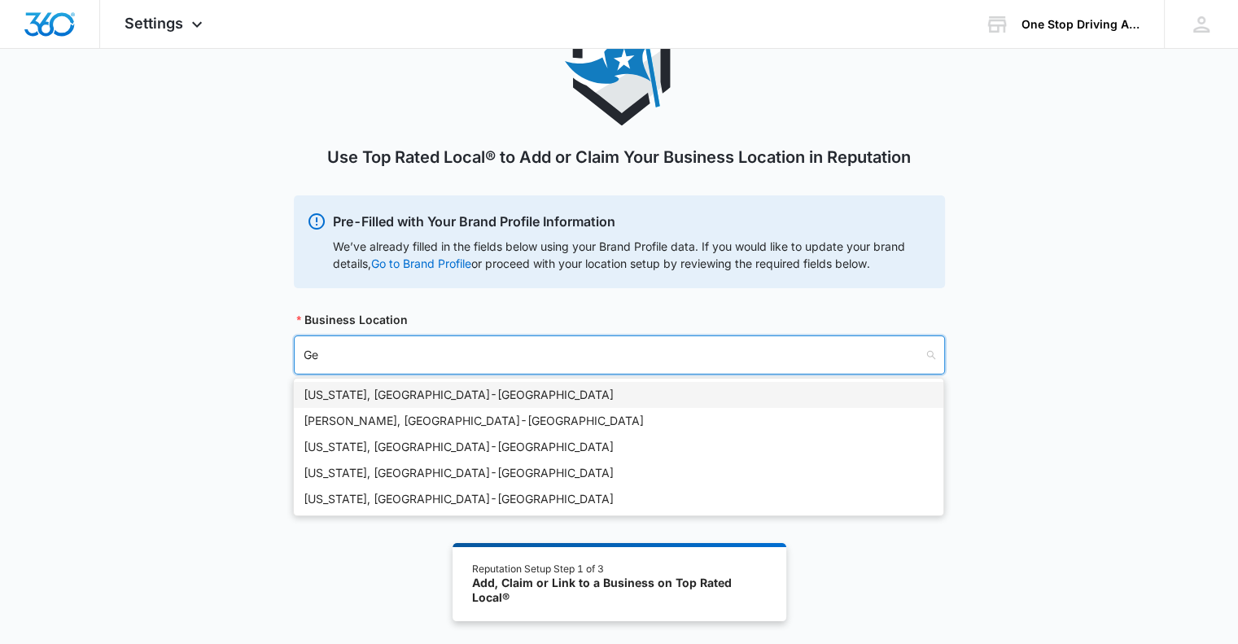
type input "G"
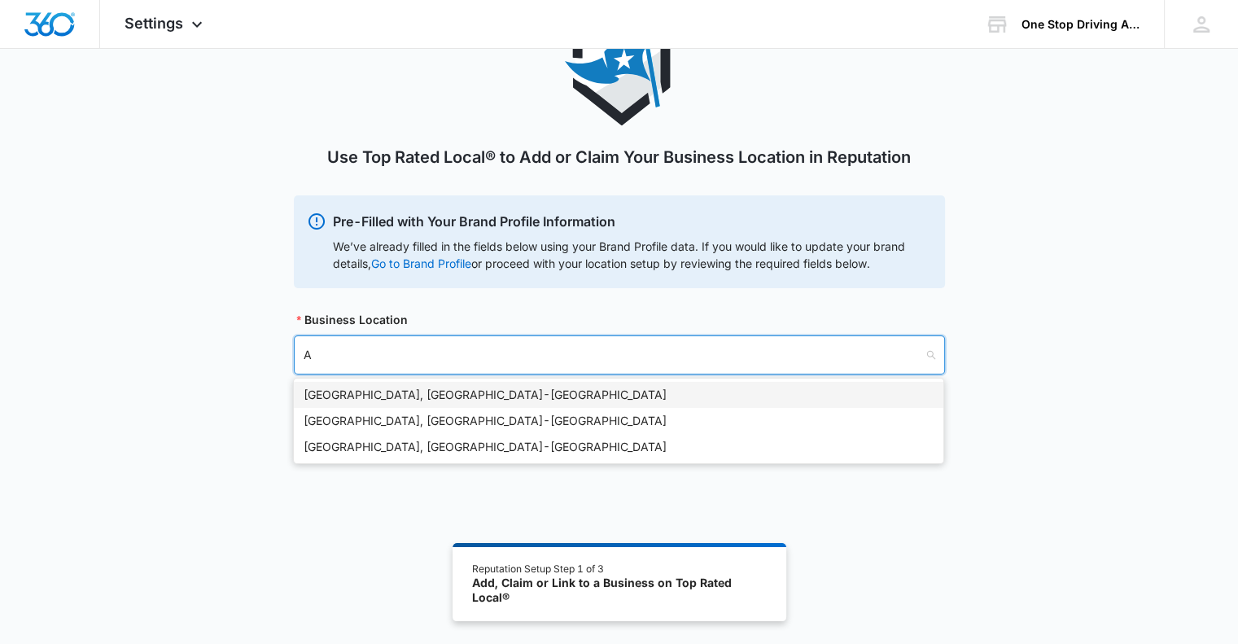
type input "At"
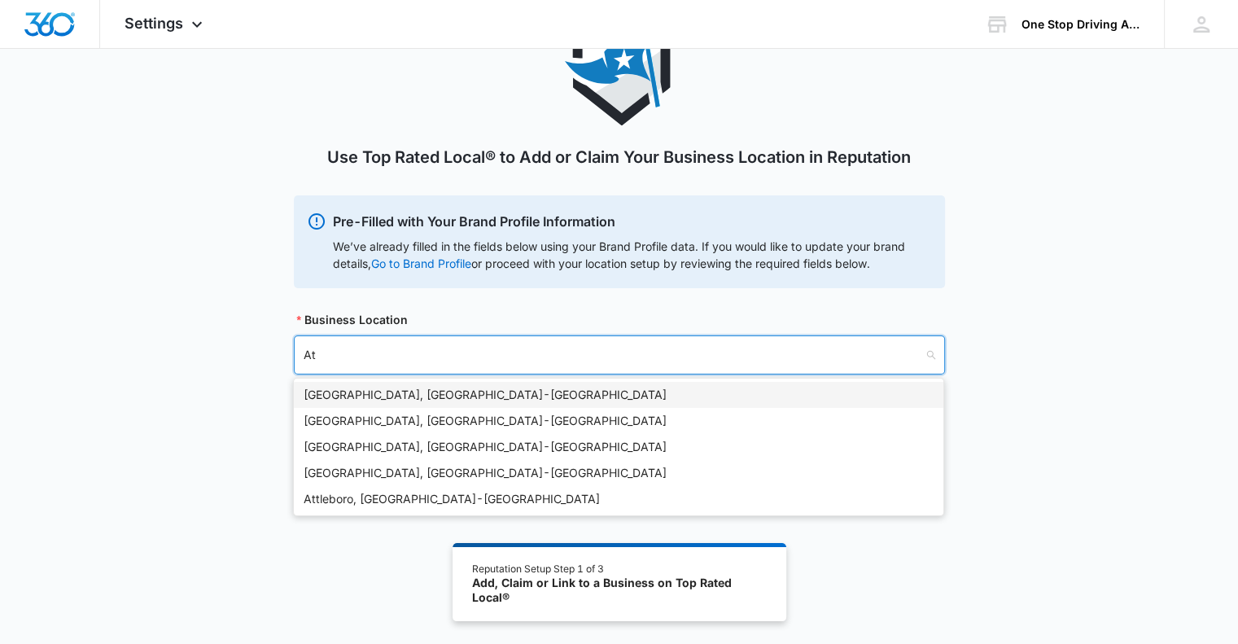
click at [326, 392] on div "[GEOGRAPHIC_DATA], [GEOGRAPHIC_DATA] - [GEOGRAPHIC_DATA]" at bounding box center [619, 395] width 630 height 18
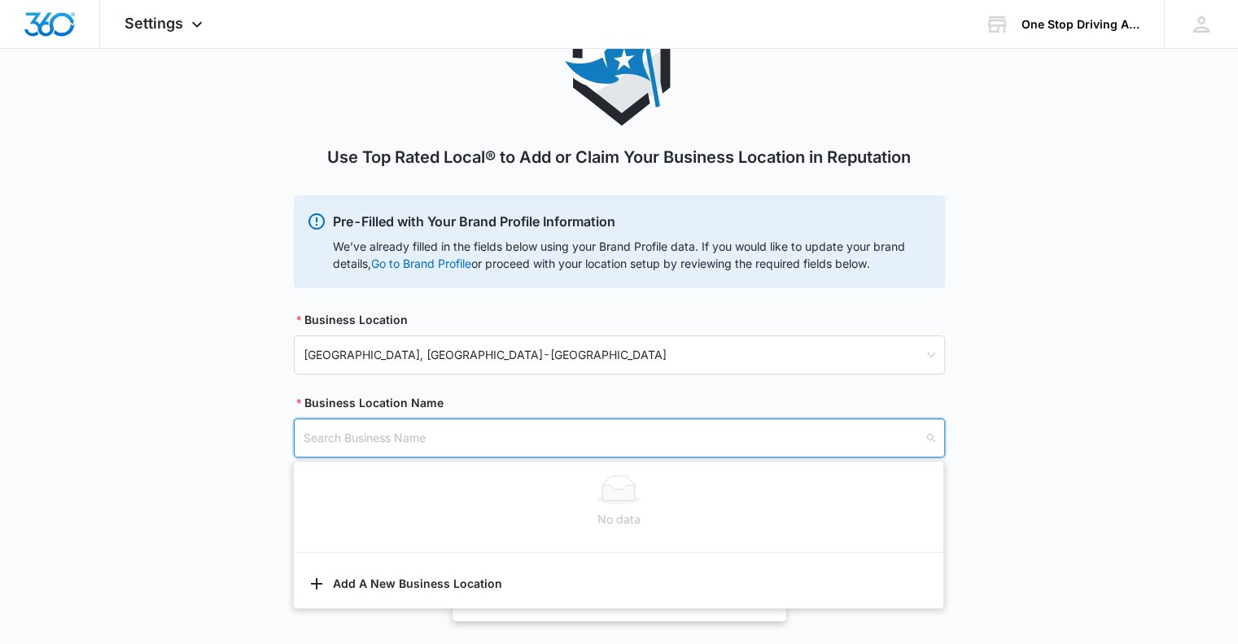
click at [326, 436] on input "search" at bounding box center [614, 437] width 620 height 37
type input "One Stop Driving"
